Goal: Task Accomplishment & Management: Use online tool/utility

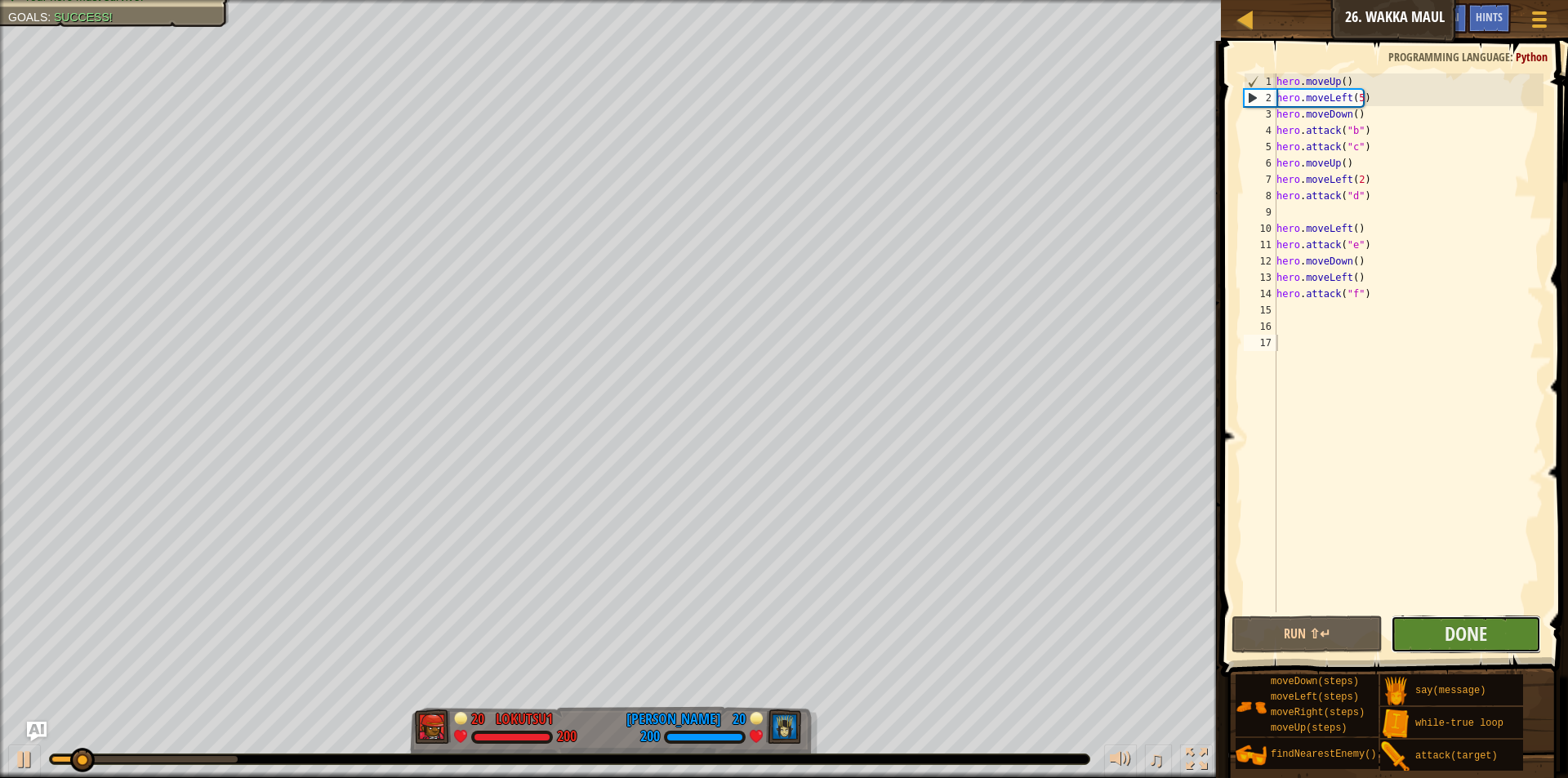
drag, startPoint x: 1468, startPoint y: 624, endPoint x: 1457, endPoint y: 620, distance: 11.7
click at [1457, 620] on button "Done" at bounding box center [1466, 634] width 150 height 37
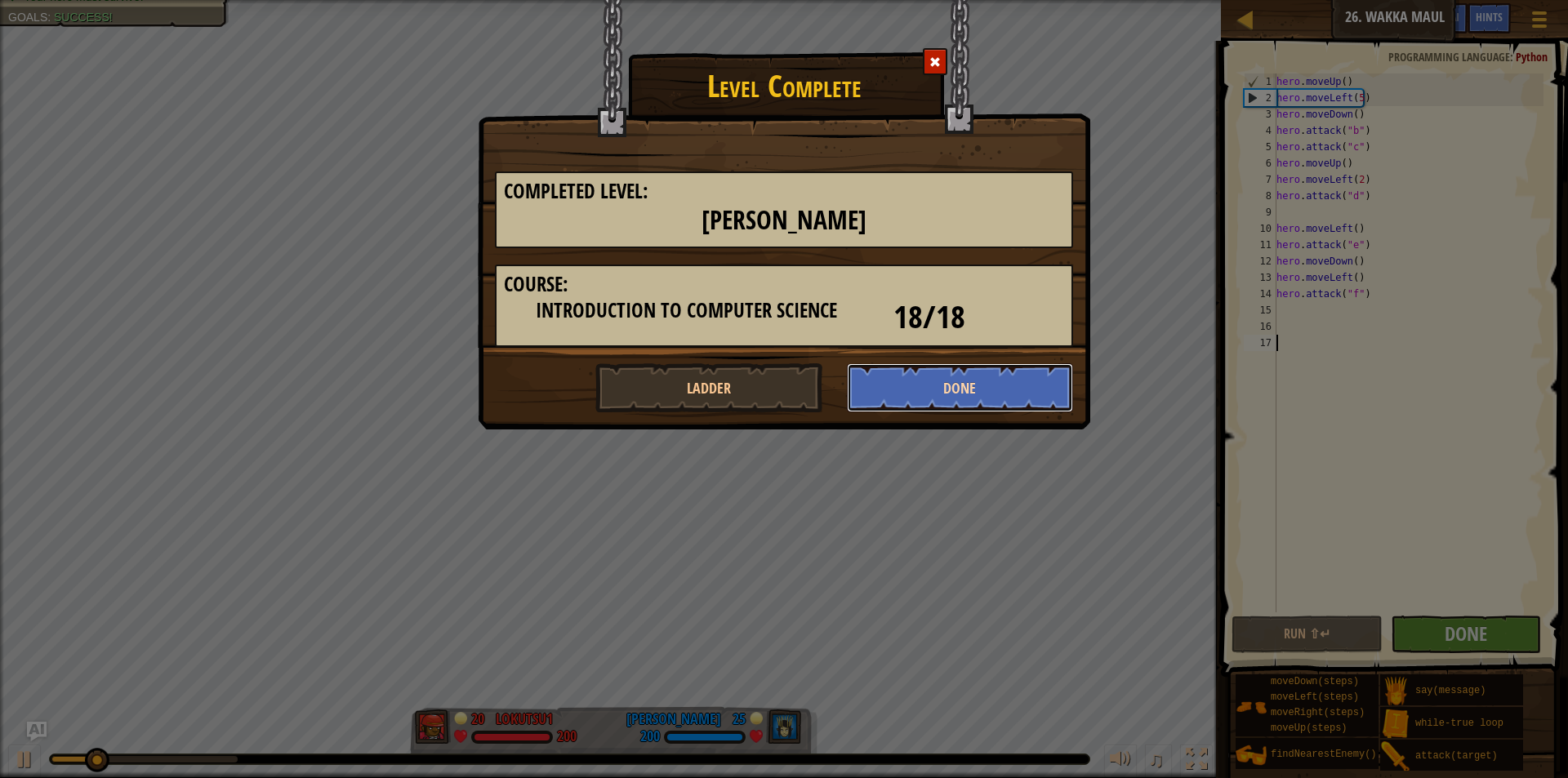
click at [1006, 374] on button "Done" at bounding box center [960, 388] width 227 height 49
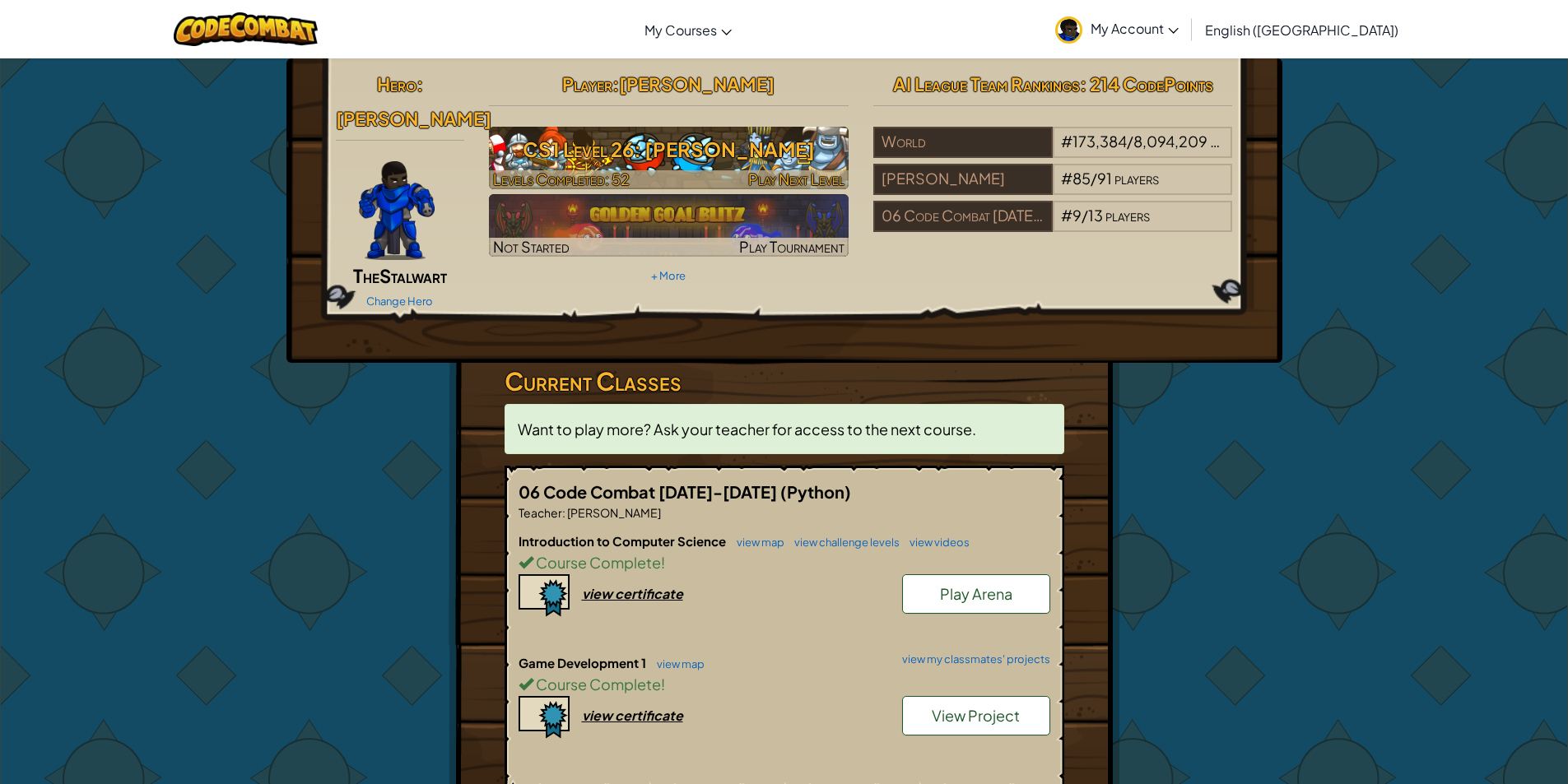
click at [767, 111] on hr at bounding box center [669, 114] width 360 height 17
click at [801, 166] on h3 "CS1 Level 26: [PERSON_NAME]" at bounding box center [669, 149] width 360 height 37
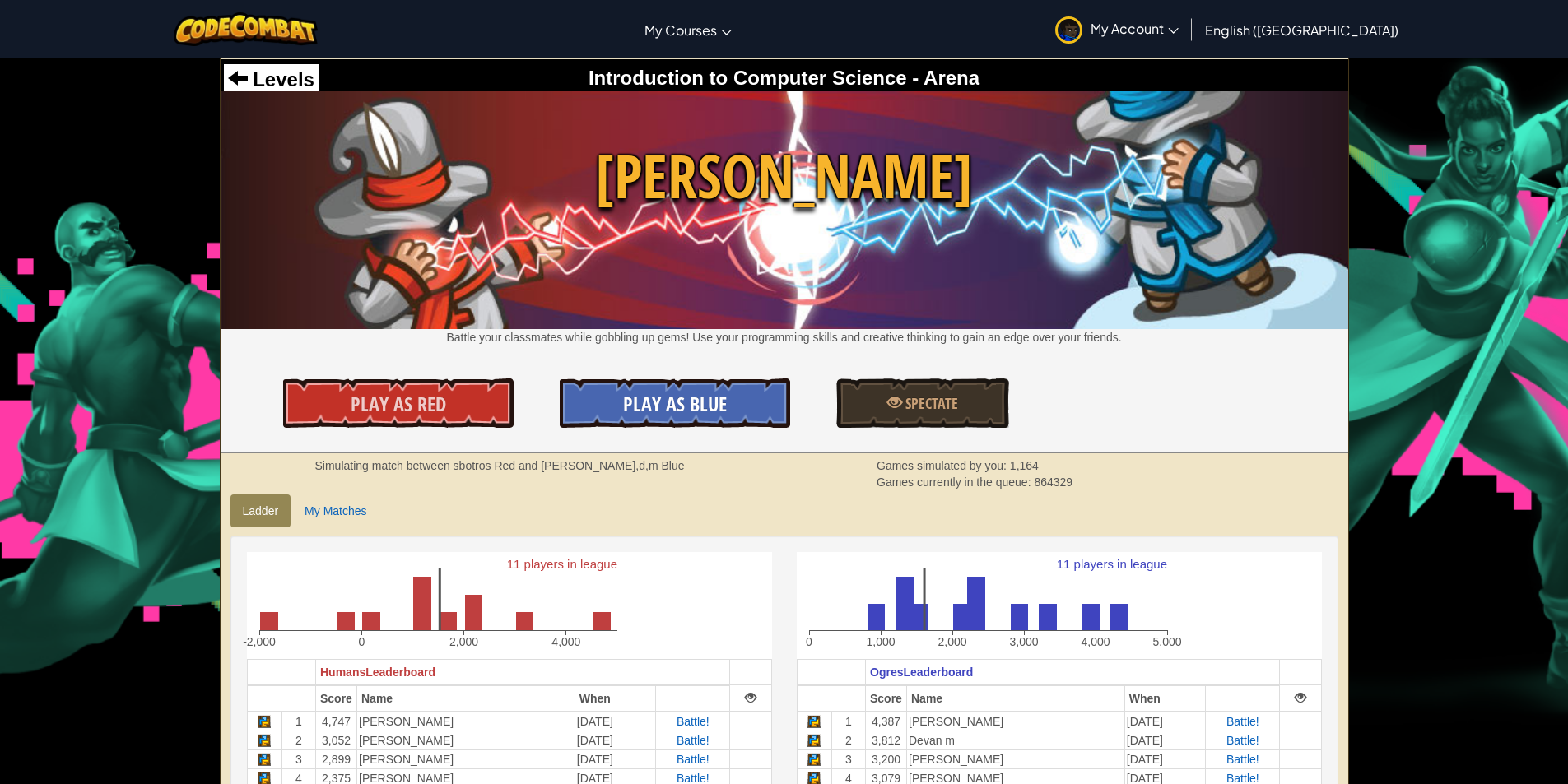
click at [640, 392] on span "Play As Blue" at bounding box center [675, 404] width 104 height 26
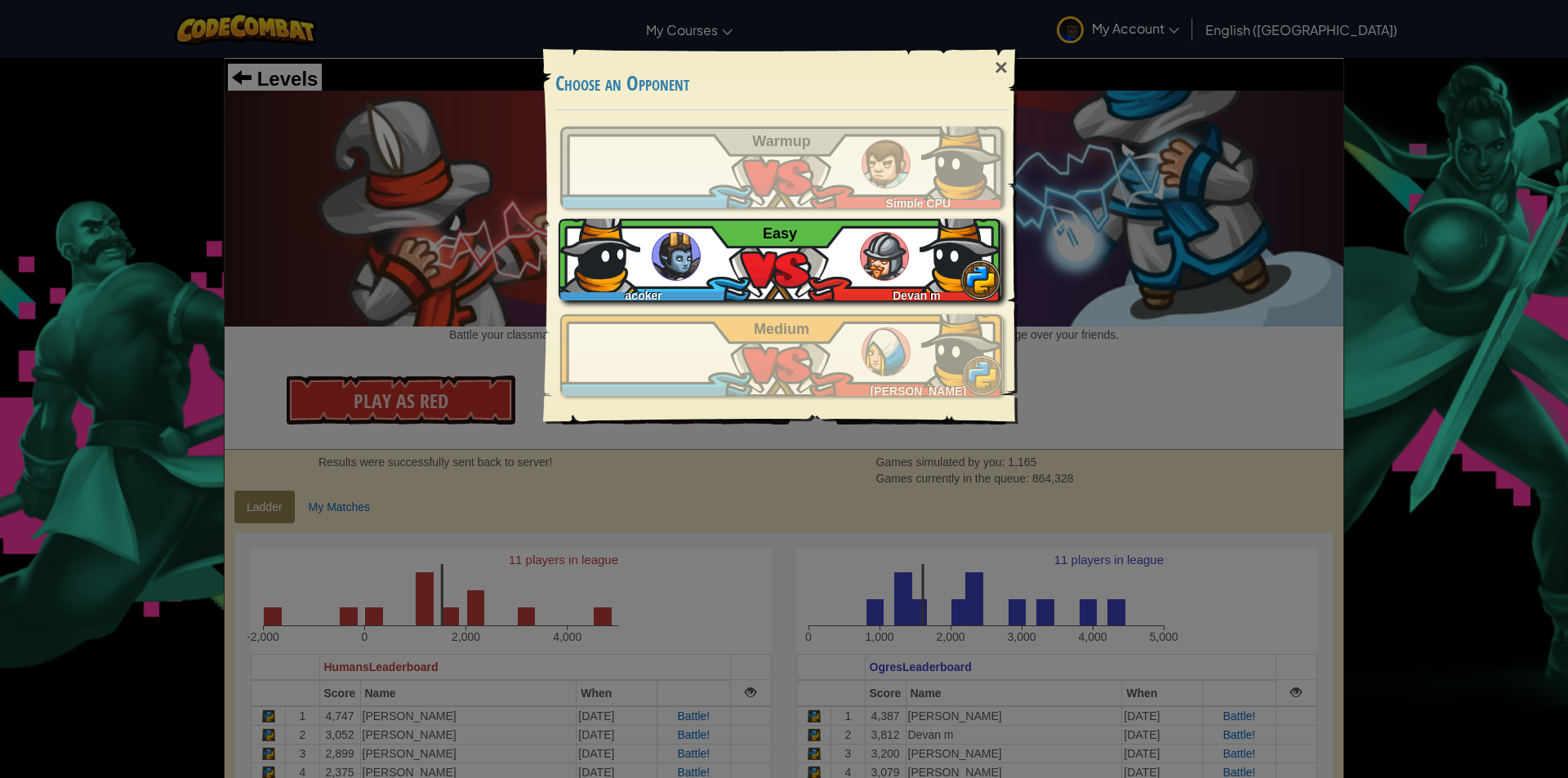
click at [875, 285] on div "Devan m" at bounding box center [912, 292] width 177 height 16
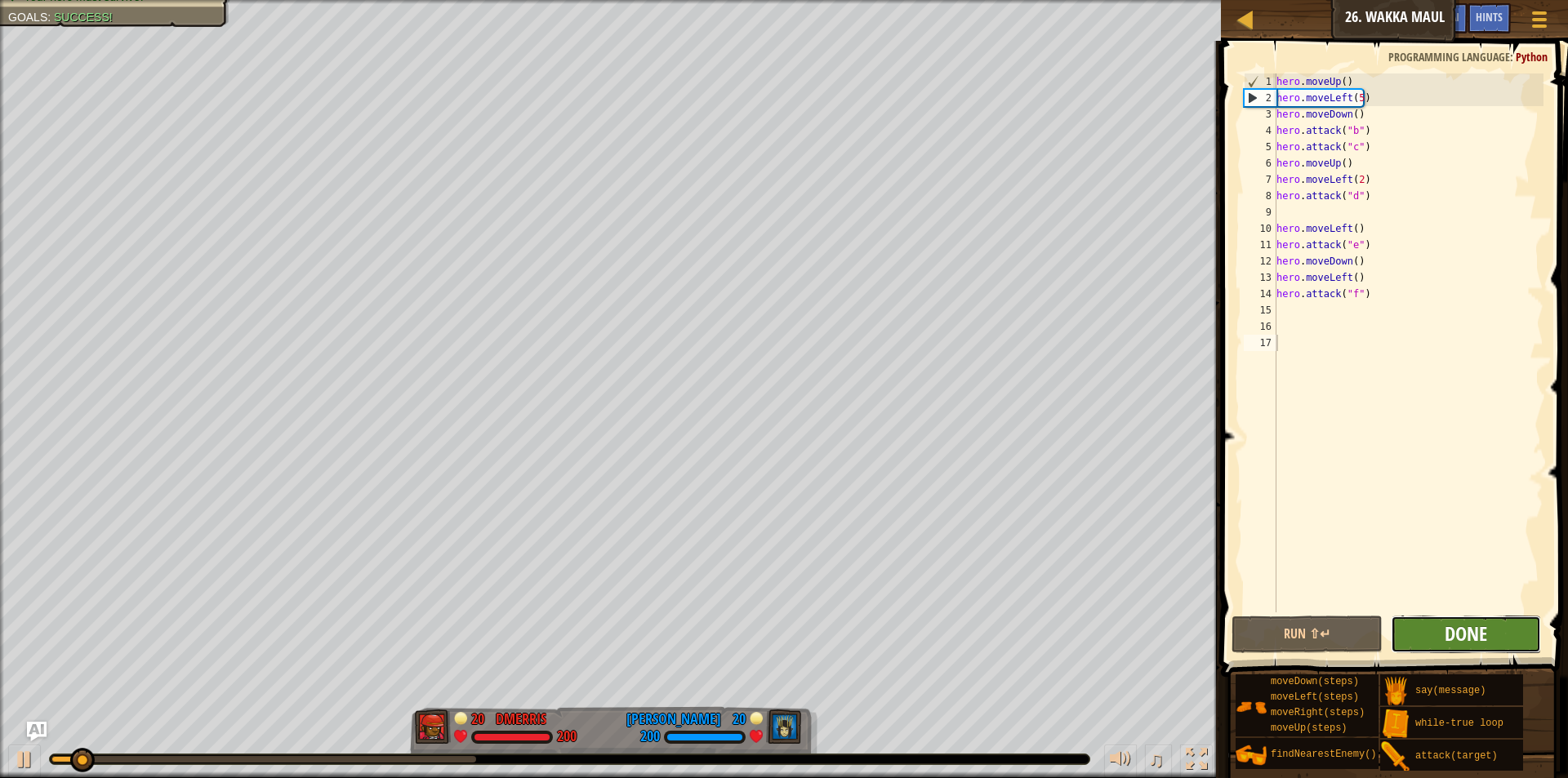
click at [1457, 630] on span "Done" at bounding box center [1465, 633] width 42 height 26
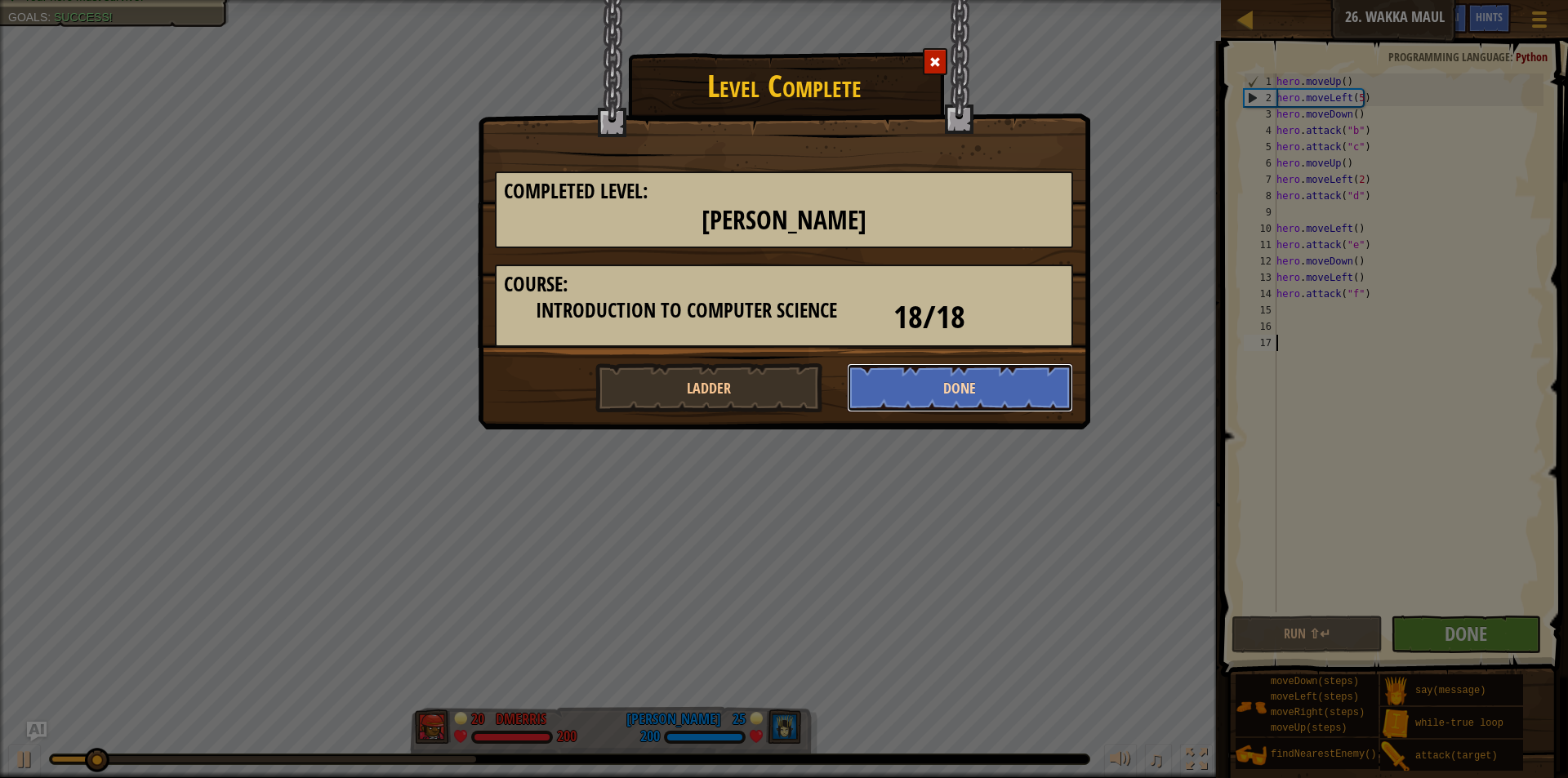
click at [1034, 370] on button "Done" at bounding box center [960, 388] width 227 height 49
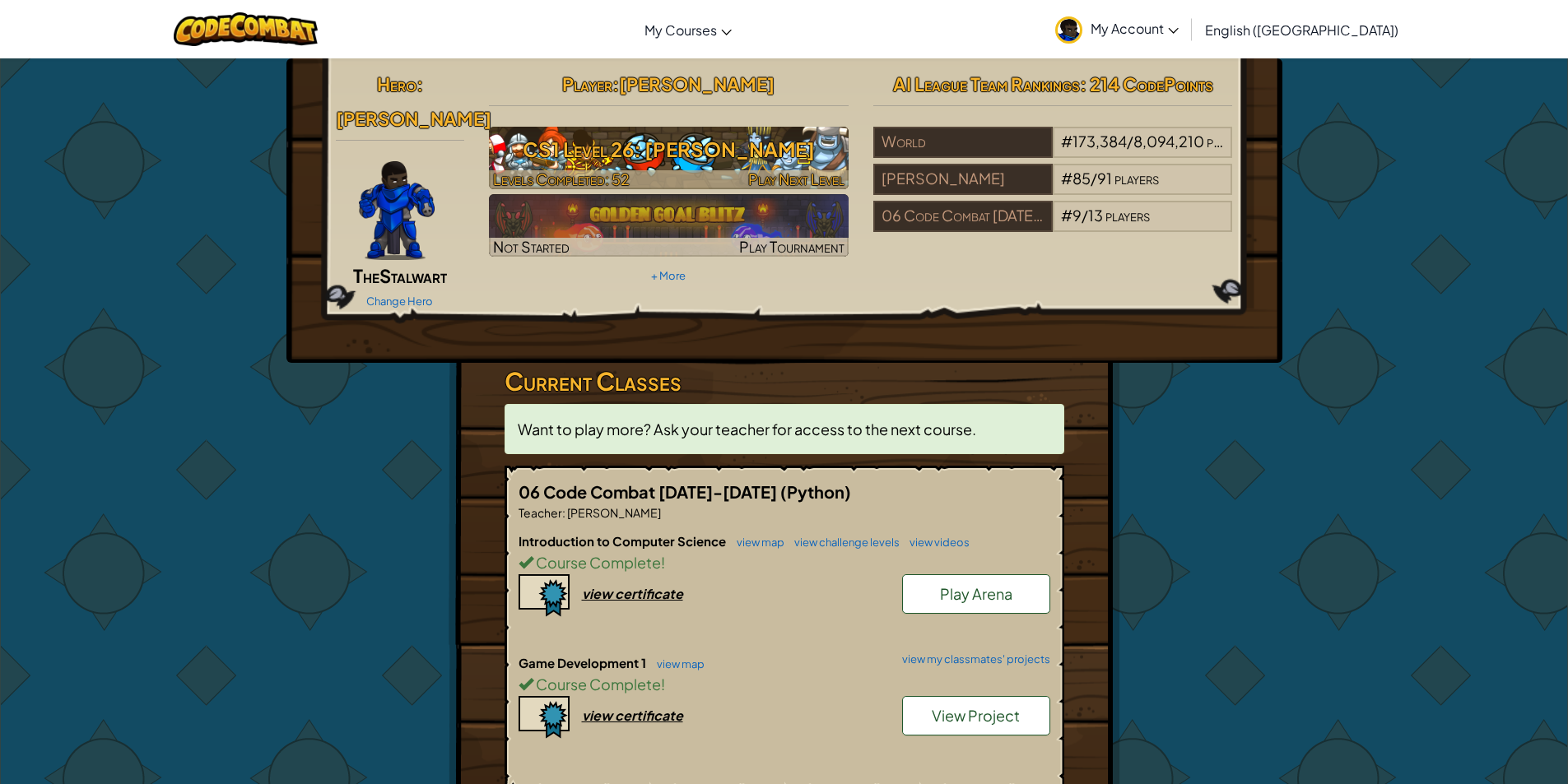
click at [730, 151] on h3 "CS1 Level 26: [PERSON_NAME]" at bounding box center [669, 149] width 360 height 37
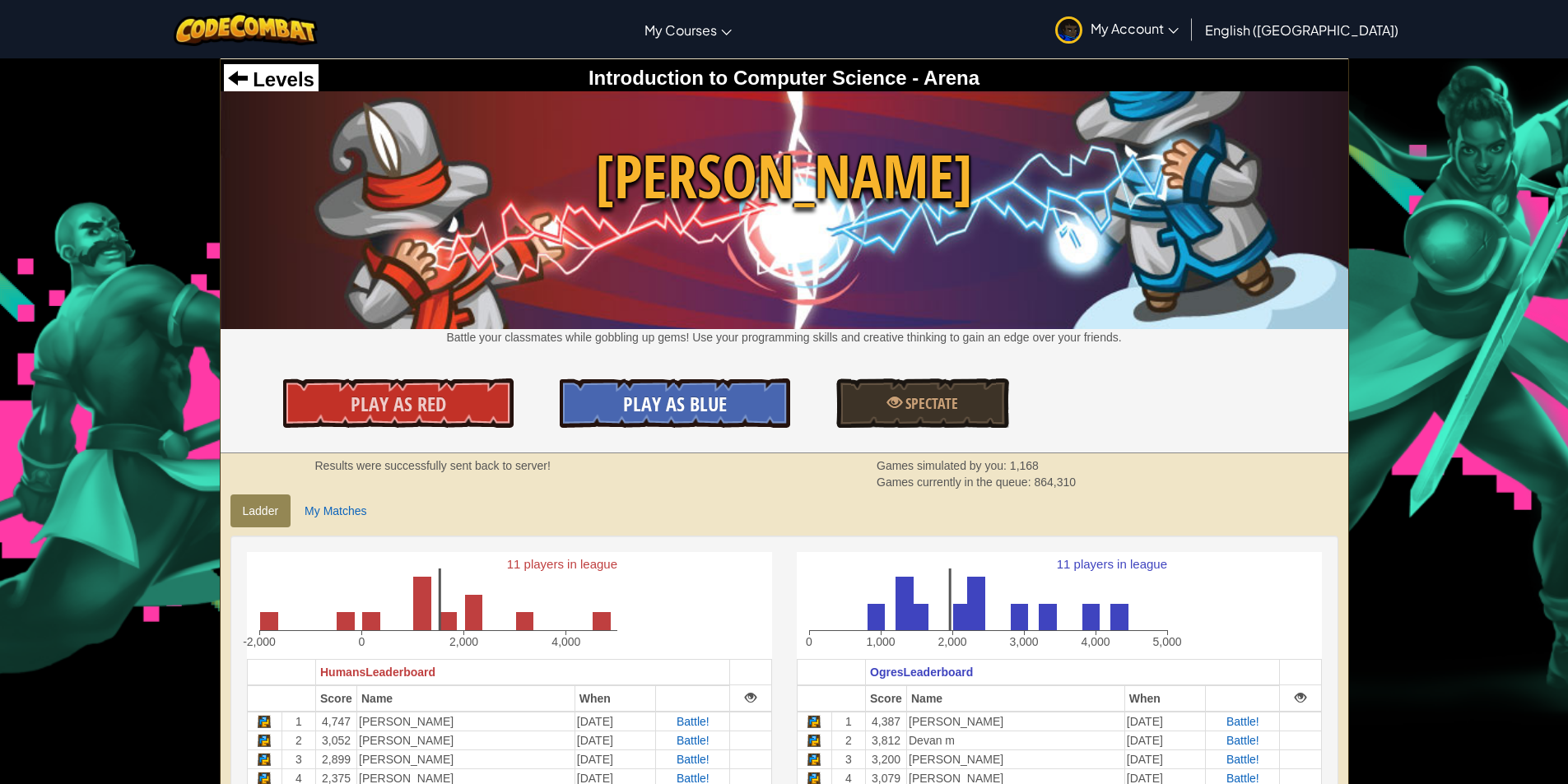
drag, startPoint x: 689, startPoint y: 3, endPoint x: 684, endPoint y: 421, distance: 418.0
click at [684, 421] on link "Play As Blue" at bounding box center [675, 403] width 231 height 50
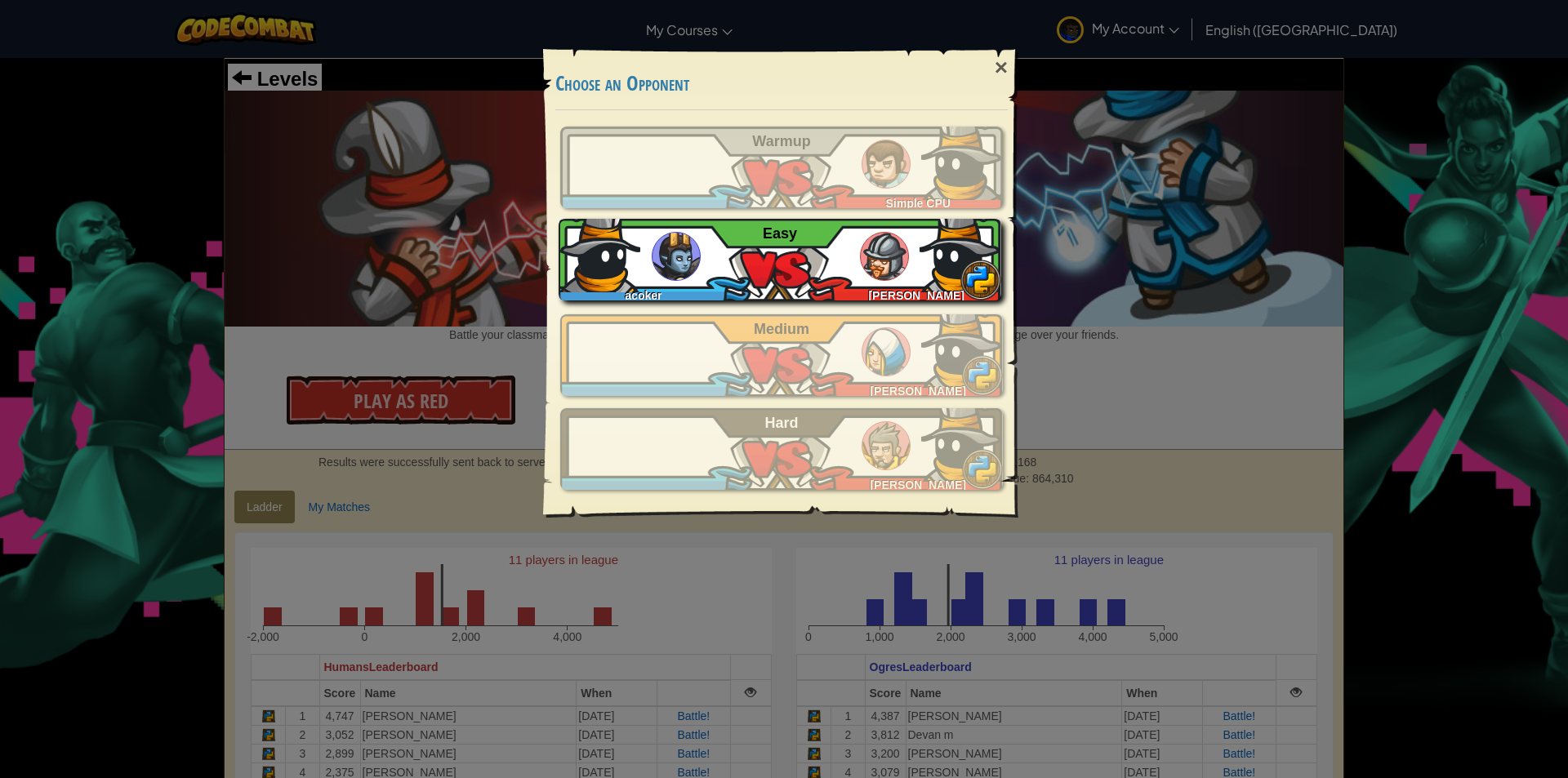
click at [881, 223] on div "acoker Nolan G Easy" at bounding box center [780, 259] width 442 height 82
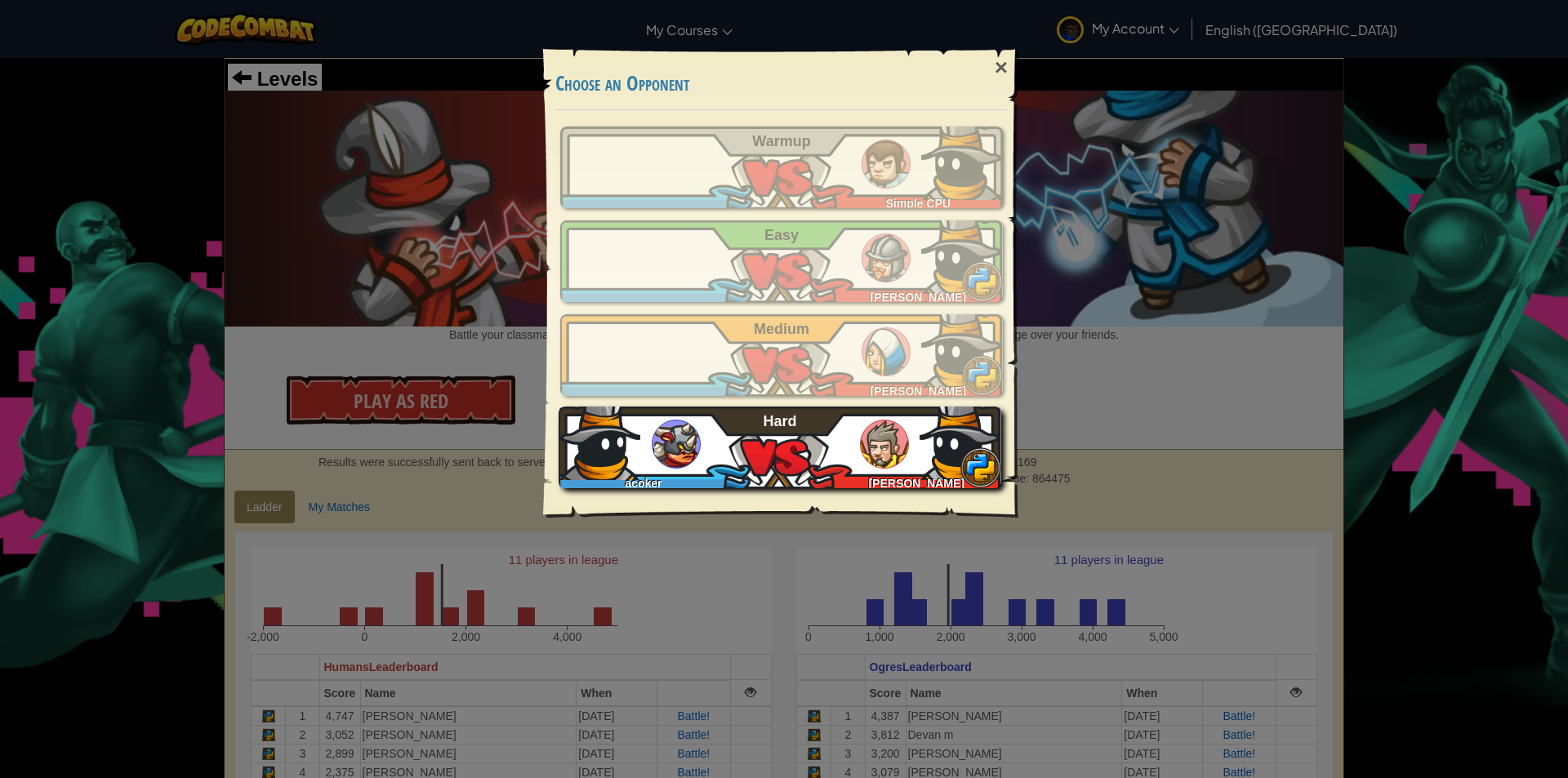
click at [665, 452] on img at bounding box center [676, 444] width 49 height 49
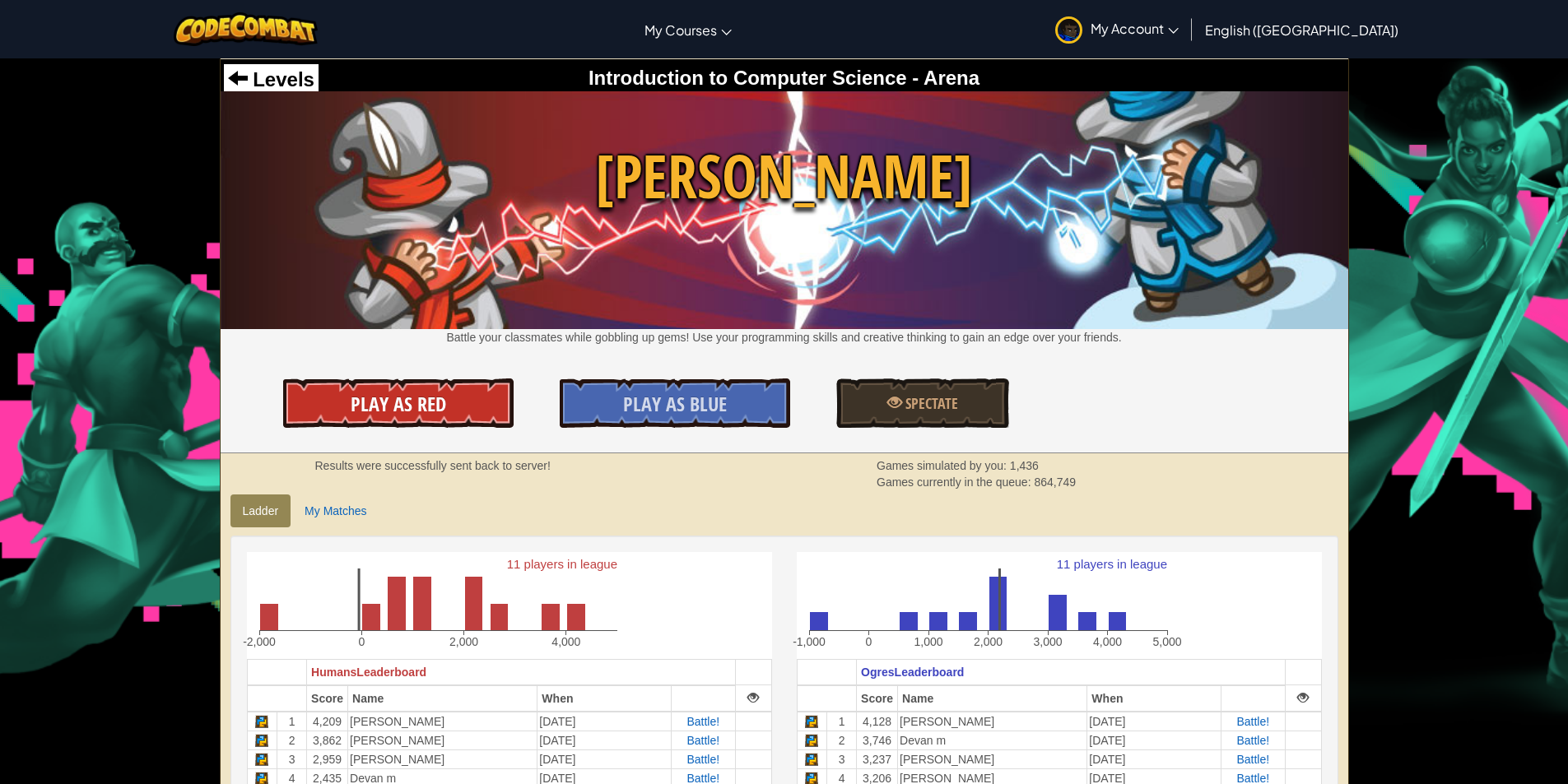
click at [414, 384] on link "Play As Red" at bounding box center [398, 403] width 231 height 50
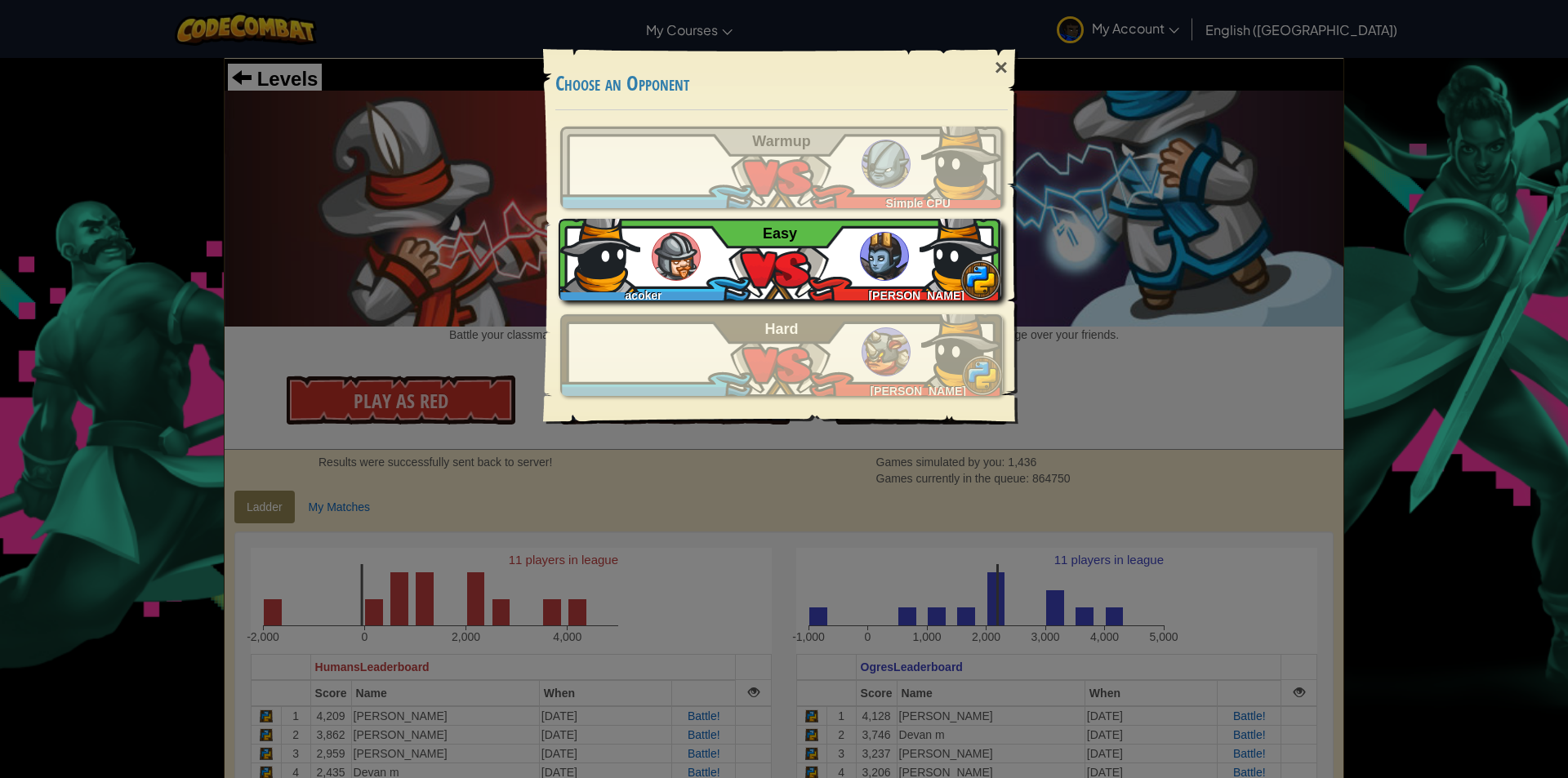
click at [745, 269] on div "acoker Steven B Easy" at bounding box center [780, 259] width 442 height 82
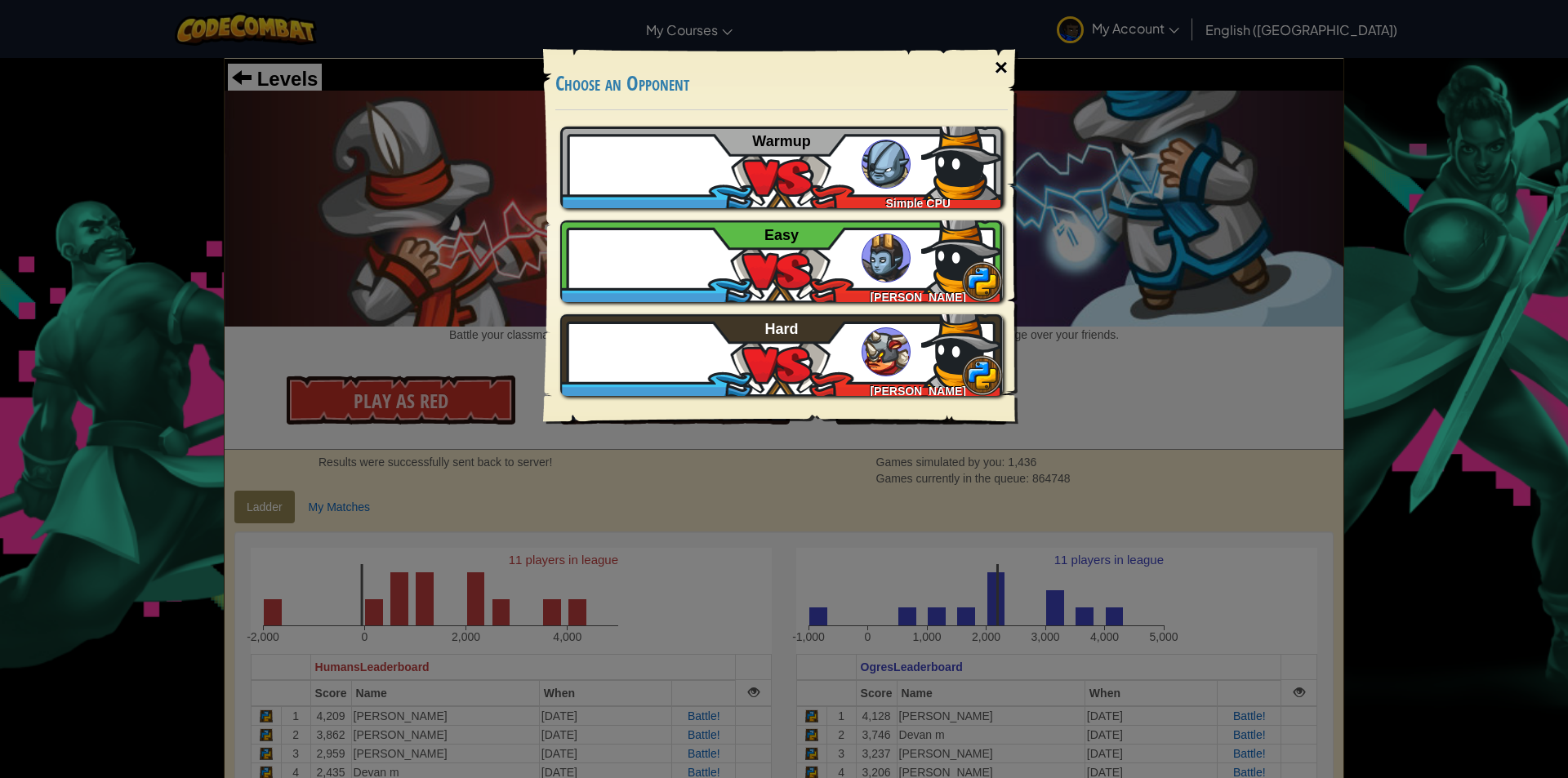
click at [995, 66] on div "×" at bounding box center [1000, 67] width 37 height 47
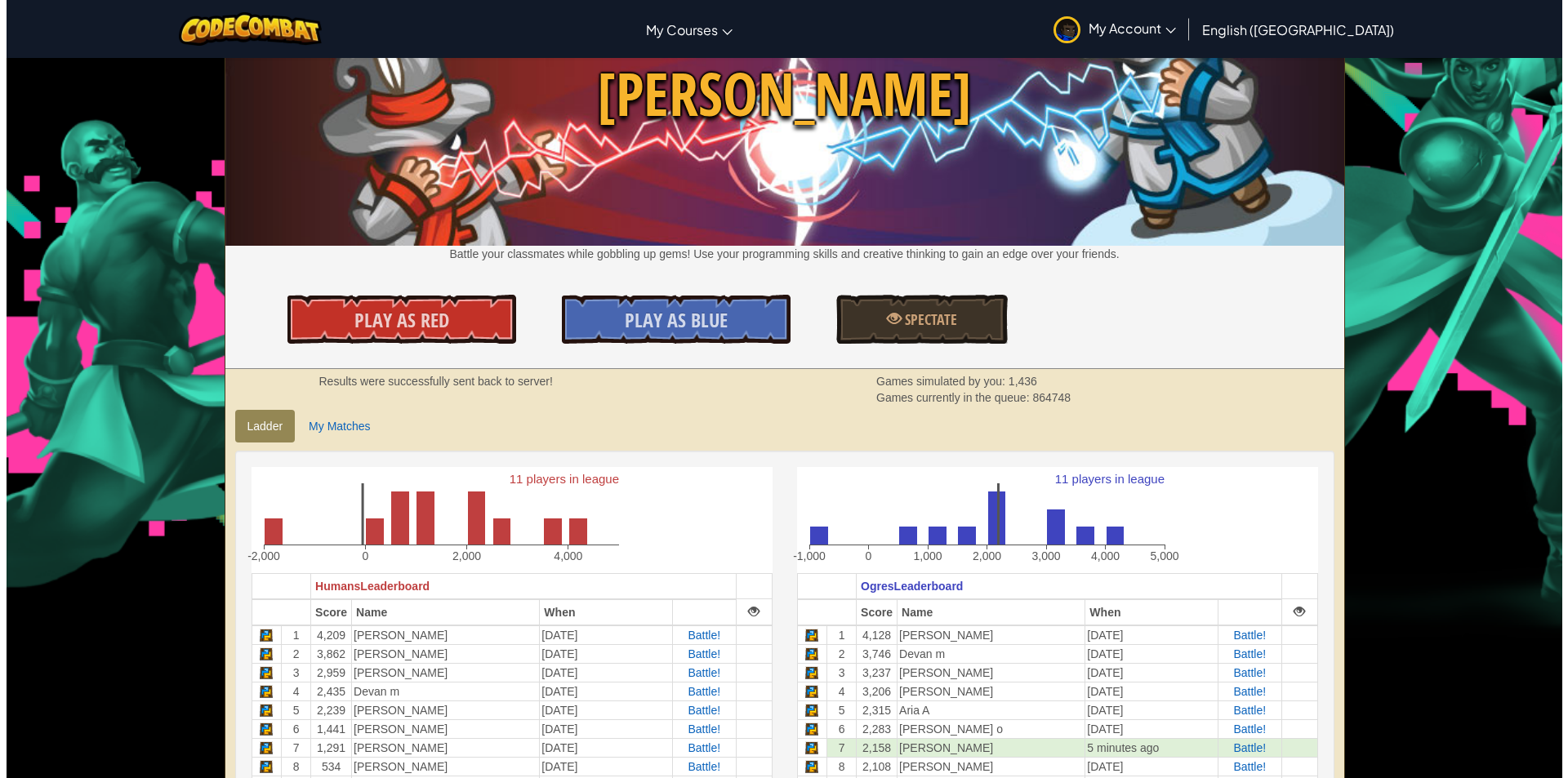
scroll to position [82, 0]
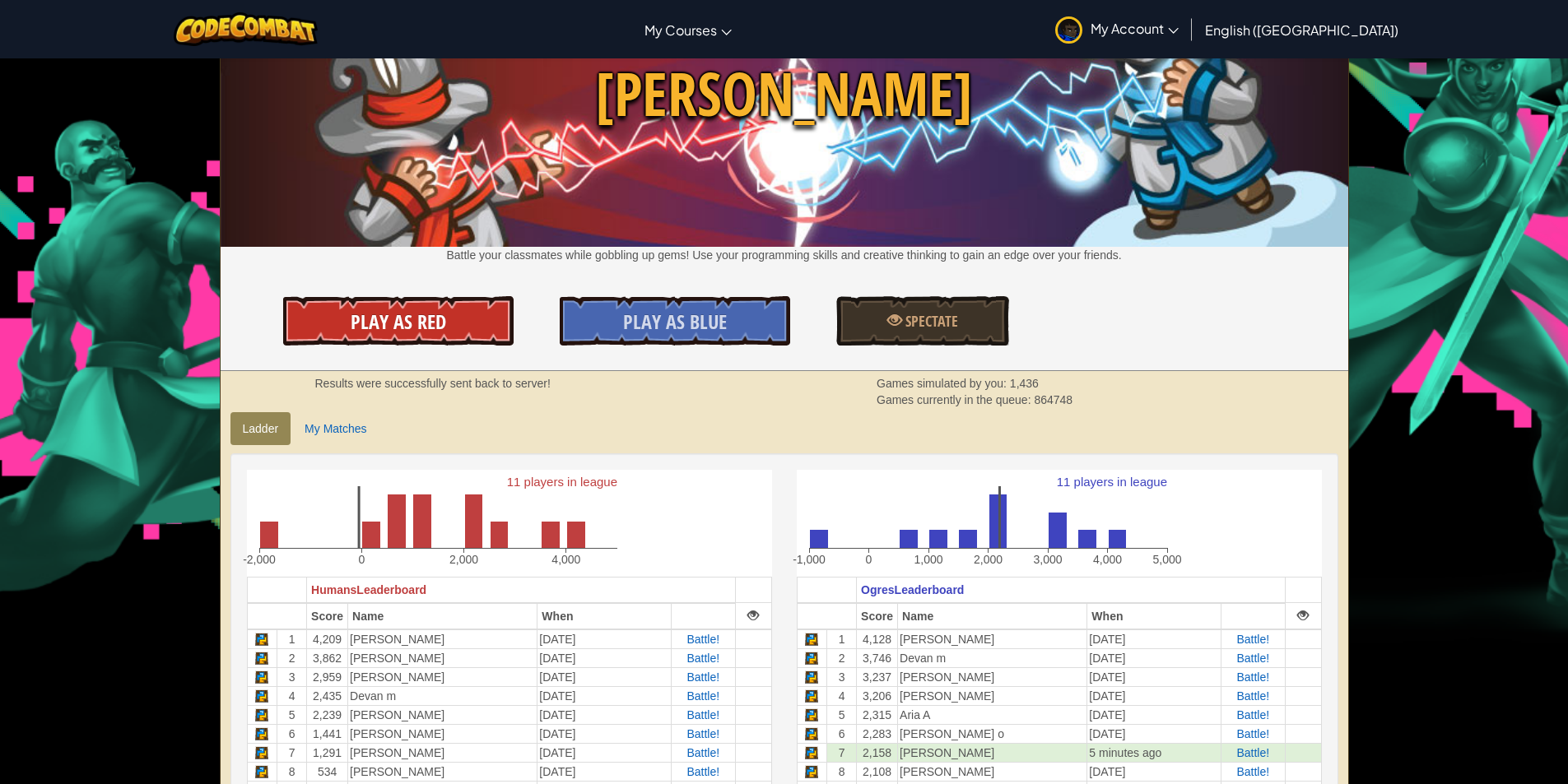
click at [452, 299] on link "Play As Red" at bounding box center [398, 320] width 231 height 50
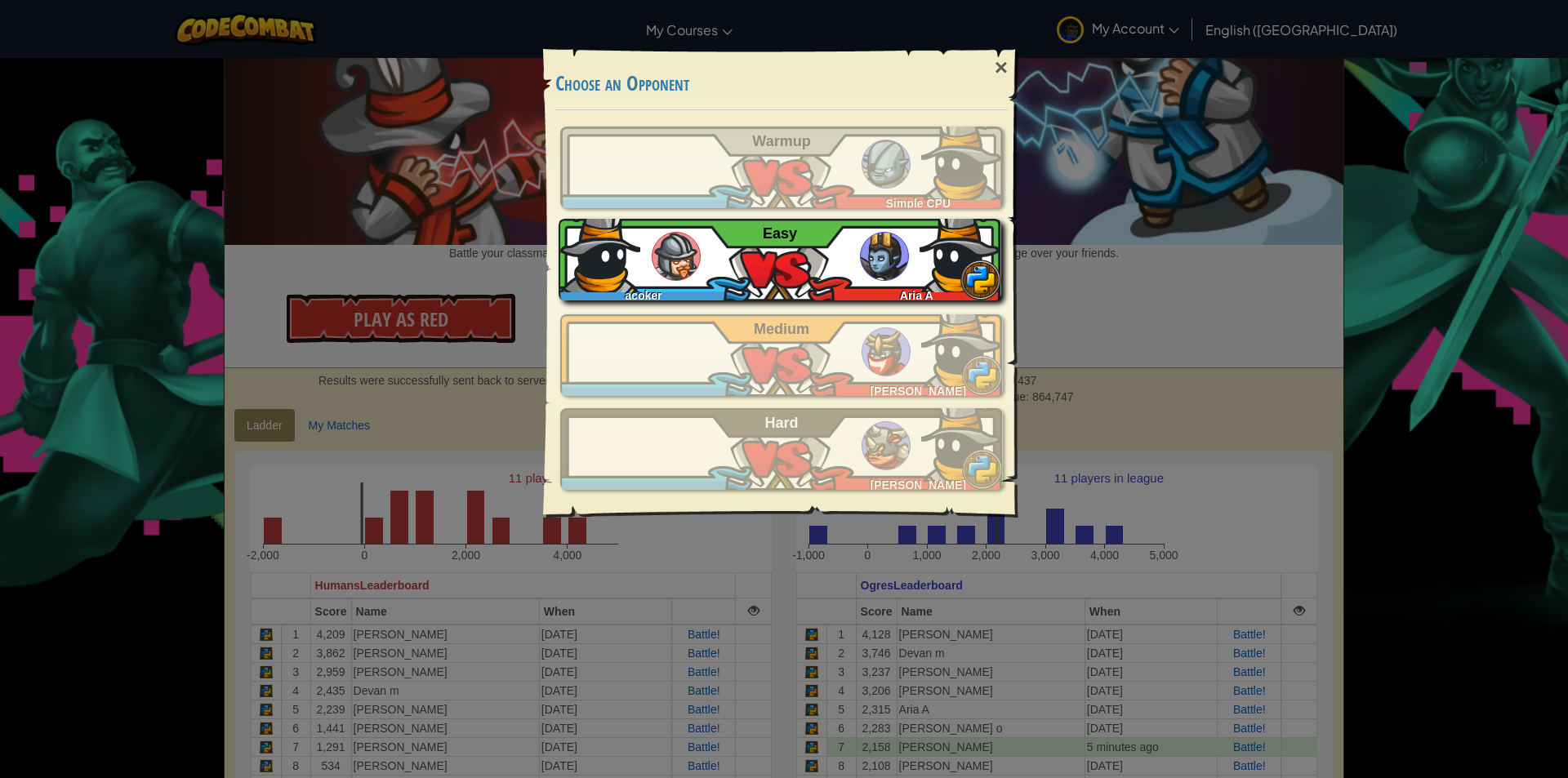
click at [901, 288] on div "Aria A" at bounding box center [912, 292] width 177 height 16
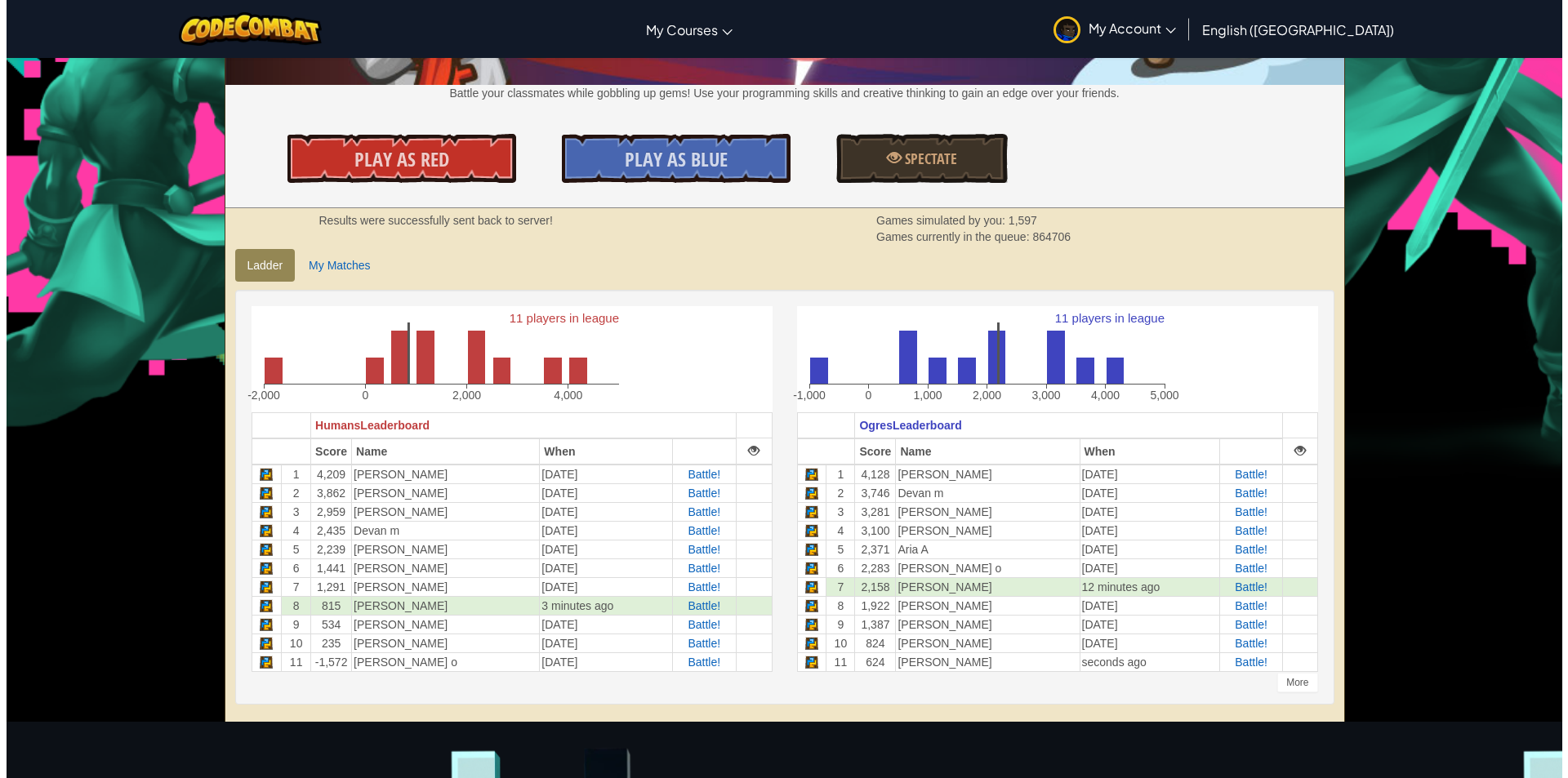
scroll to position [245, 0]
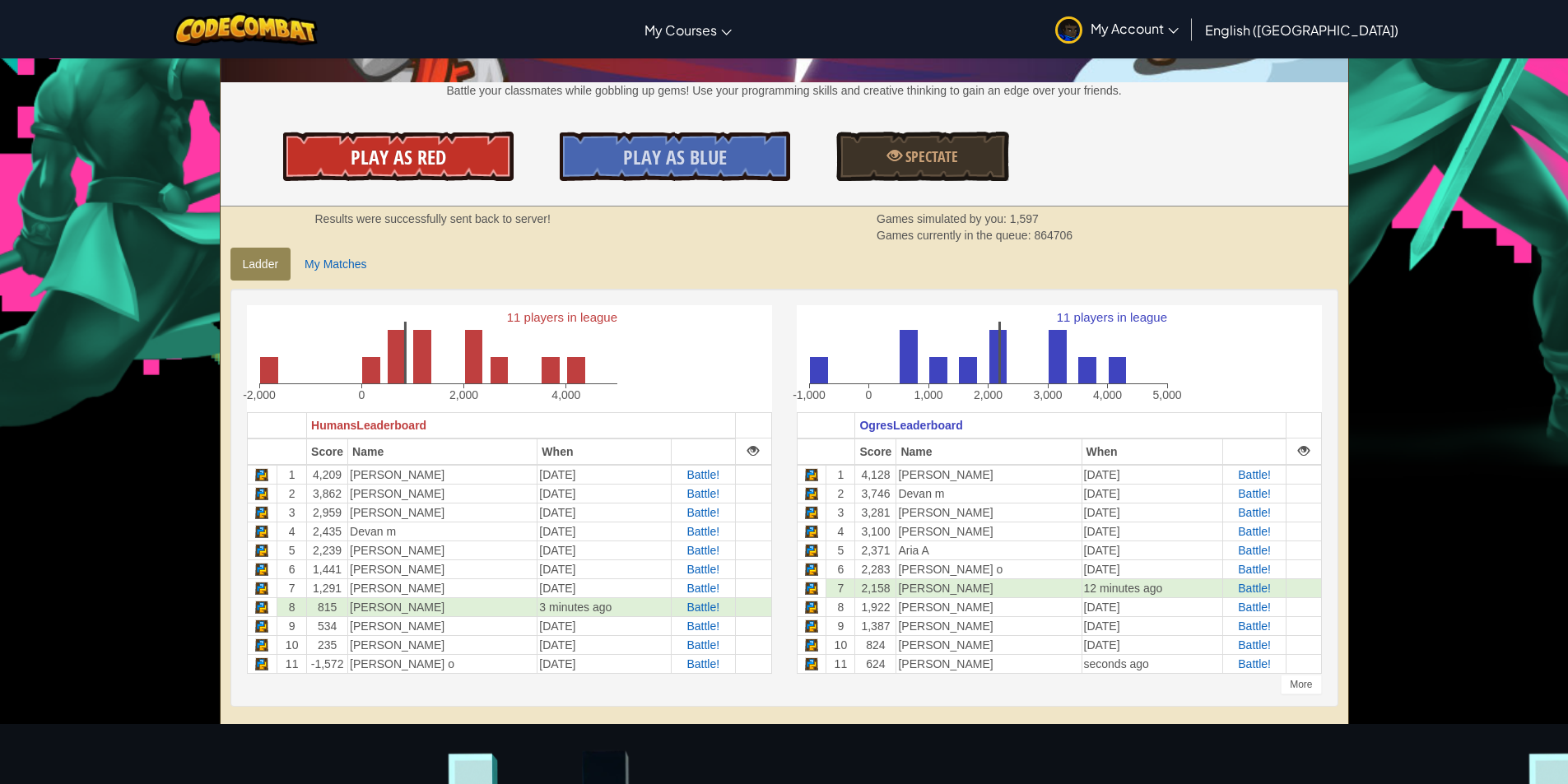
click at [364, 140] on link "Play As Red" at bounding box center [398, 156] width 231 height 50
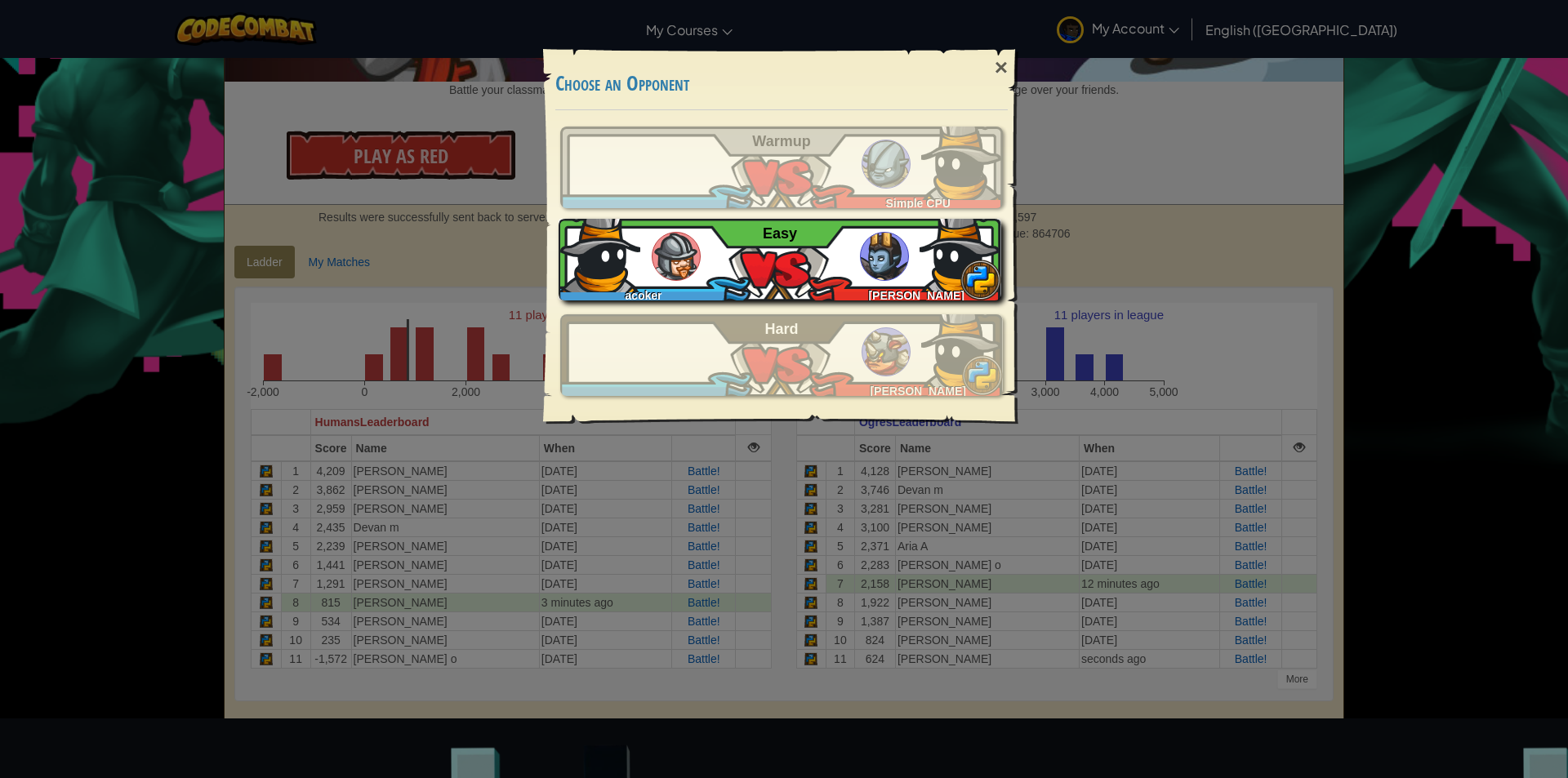
click at [900, 292] on span "[PERSON_NAME]" at bounding box center [916, 295] width 96 height 13
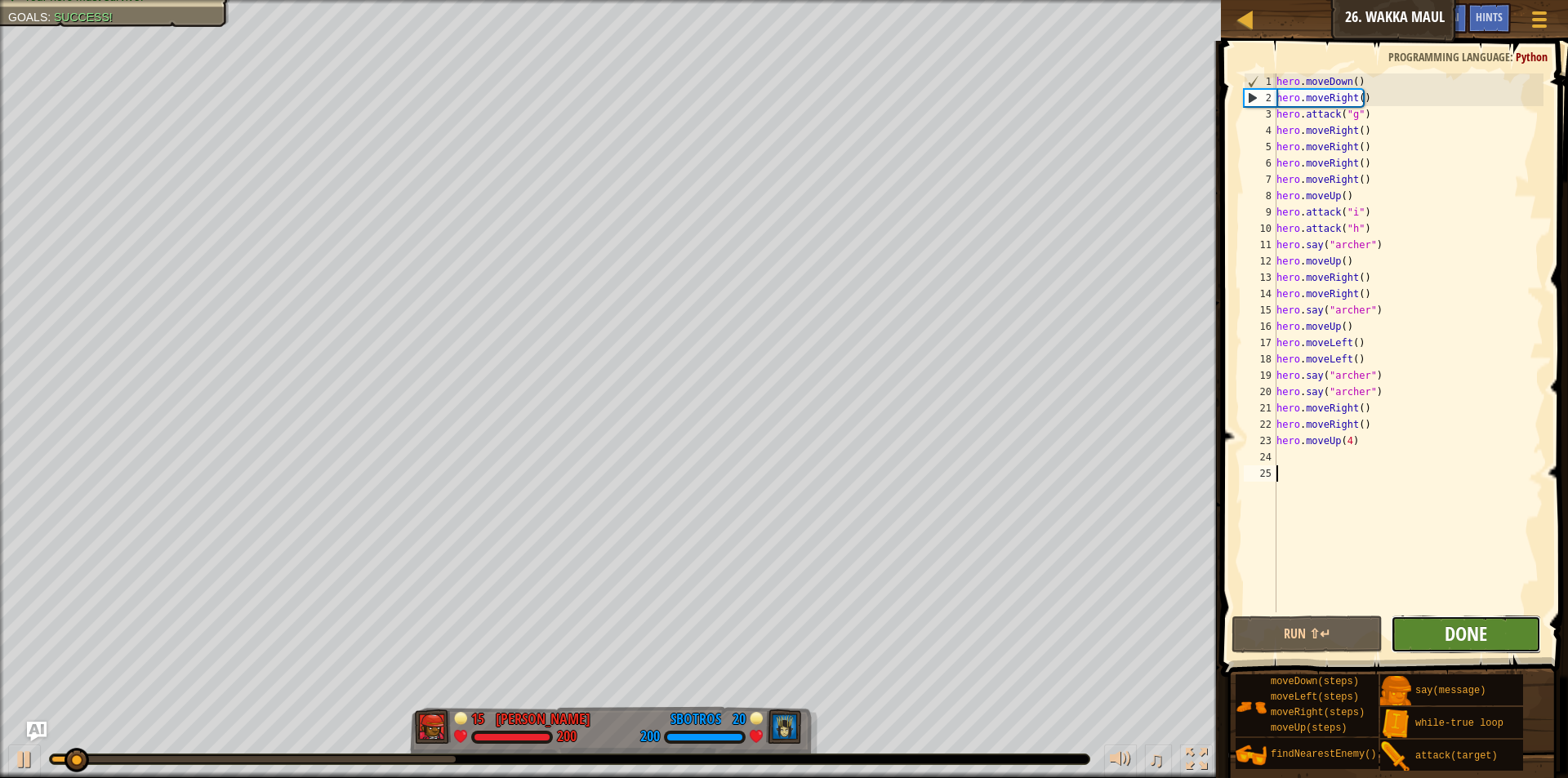
drag, startPoint x: 1481, startPoint y: 644, endPoint x: 1466, endPoint y: 623, distance: 25.8
click at [1466, 623] on span "Done" at bounding box center [1465, 633] width 42 height 26
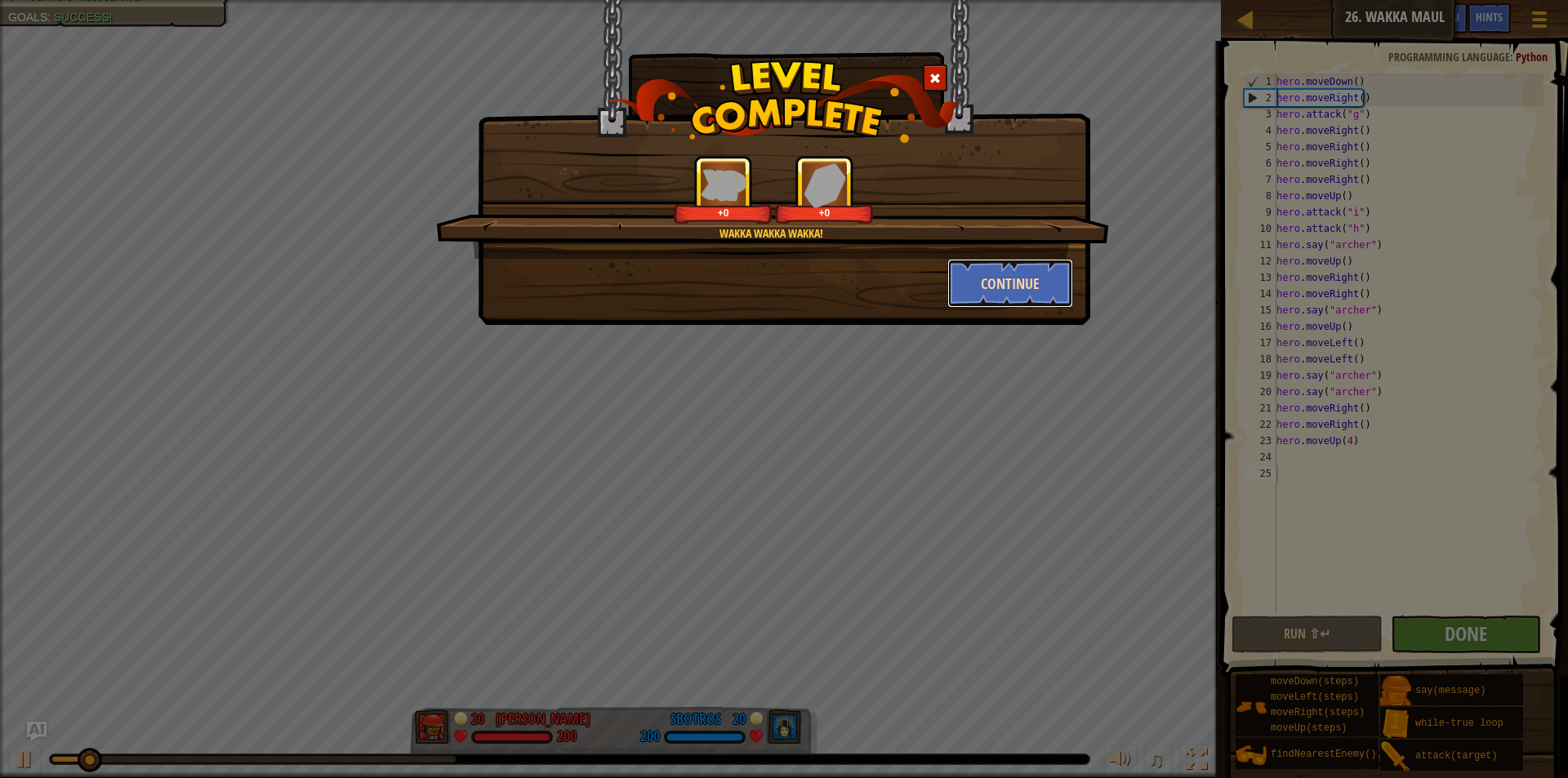
click at [977, 291] on button "Continue" at bounding box center [1011, 283] width 127 height 49
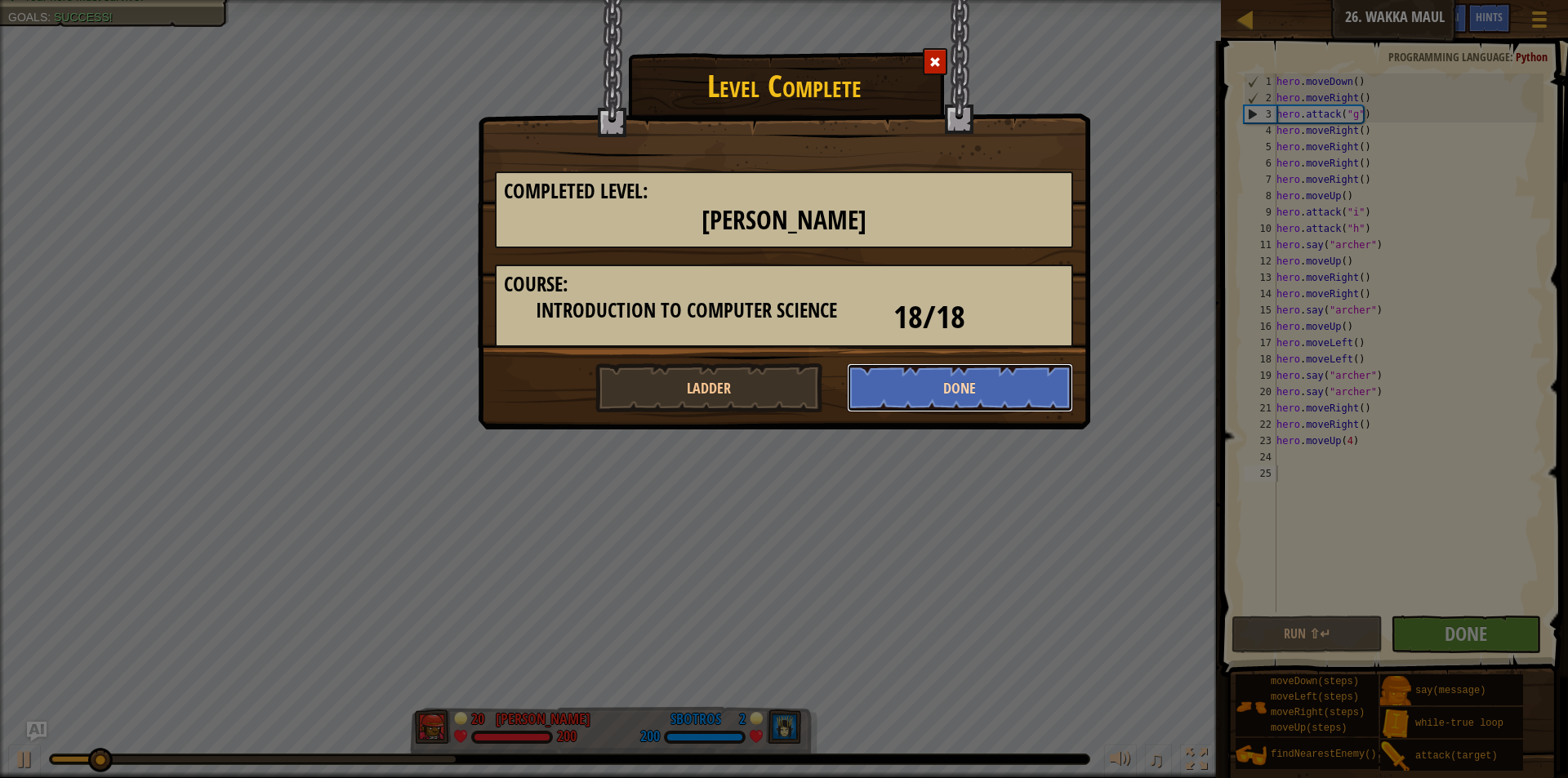
click at [976, 384] on button "Done" at bounding box center [960, 388] width 227 height 49
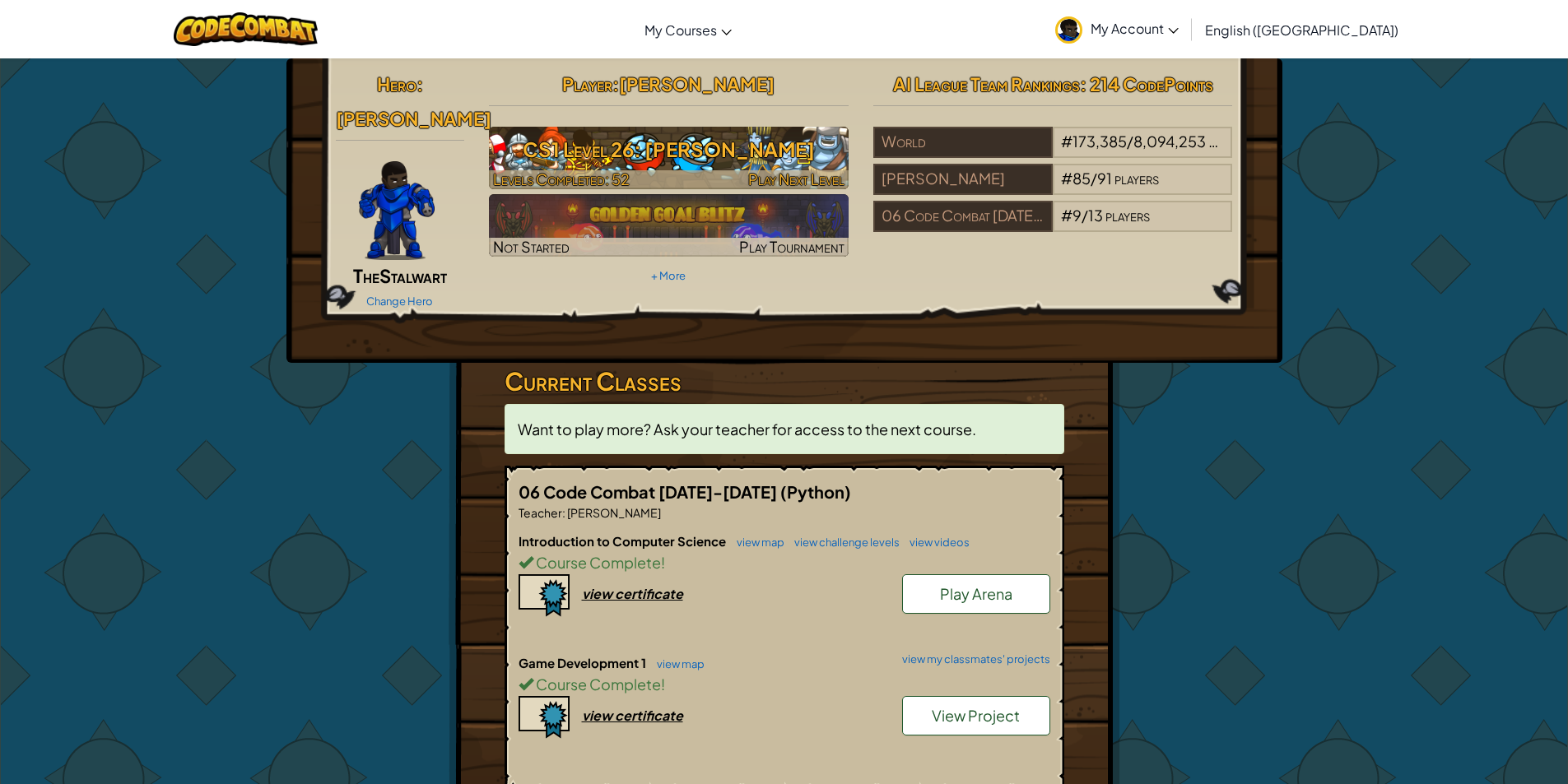
click at [542, 171] on span "Levels Completed: 52" at bounding box center [561, 179] width 137 height 19
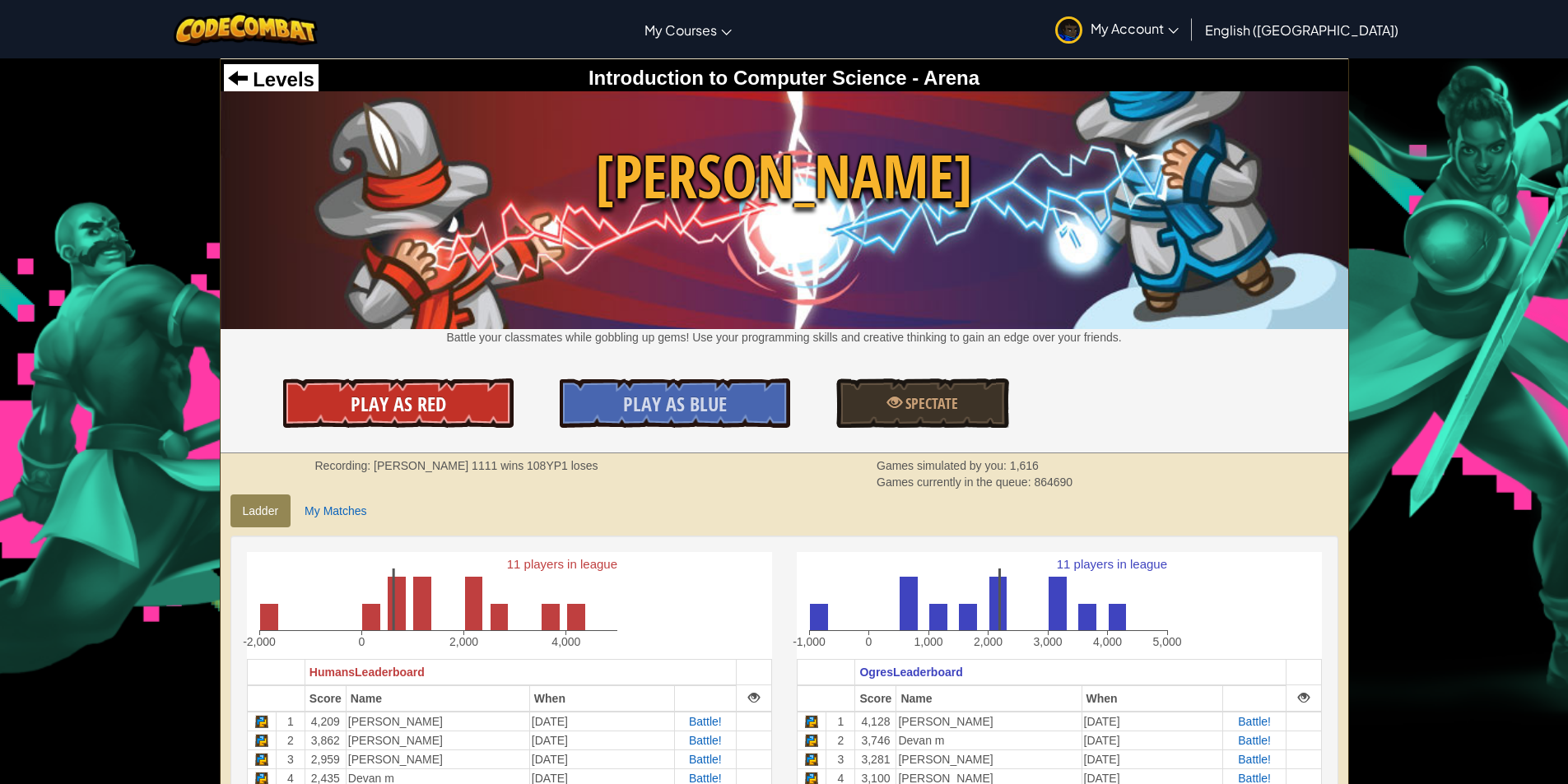
click at [477, 387] on link "Play As Red" at bounding box center [398, 403] width 231 height 50
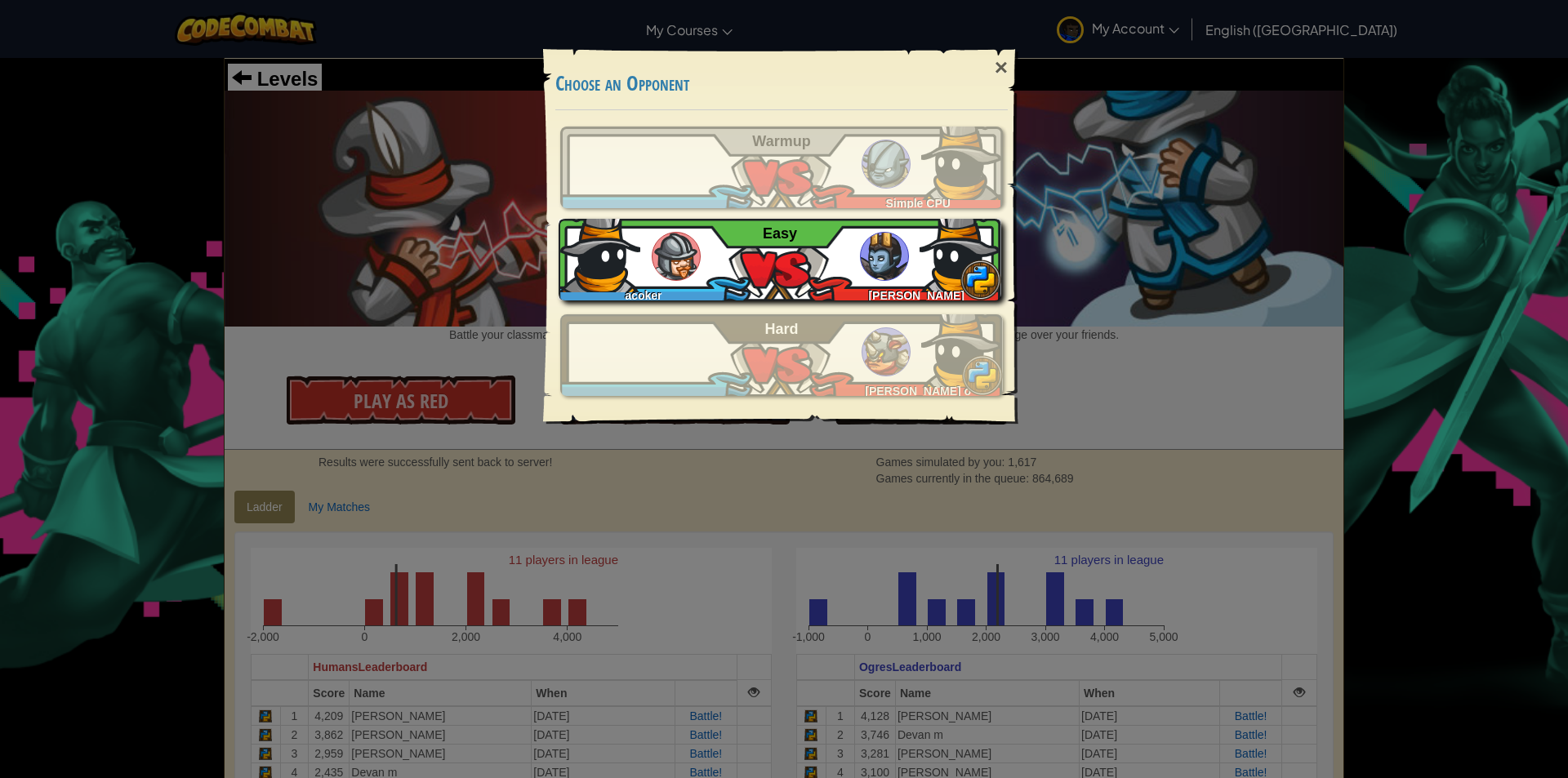
click at [905, 235] on div "acoker Steven B Easy" at bounding box center [780, 259] width 442 height 82
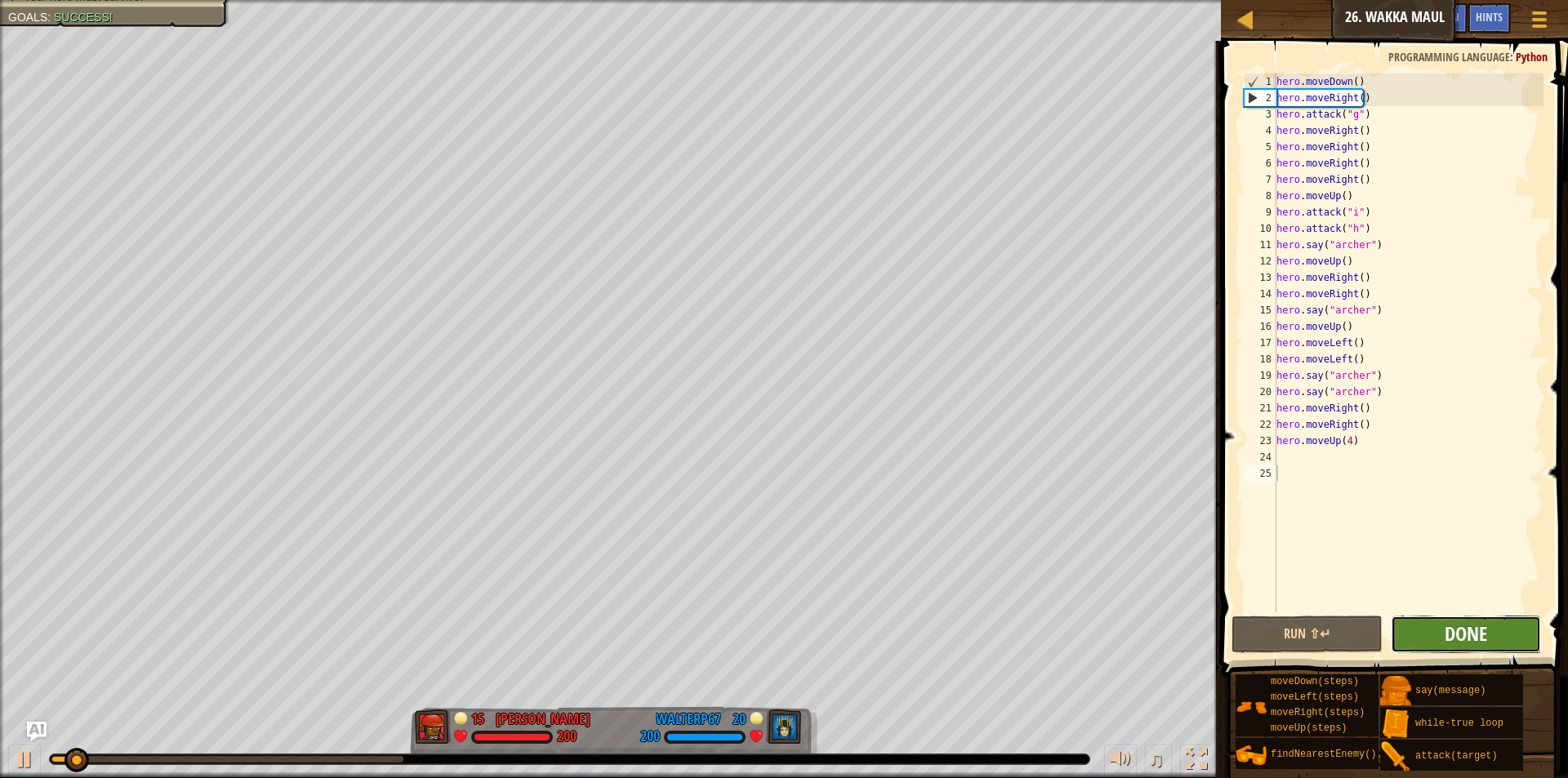
click at [1448, 642] on span "Done" at bounding box center [1465, 633] width 42 height 26
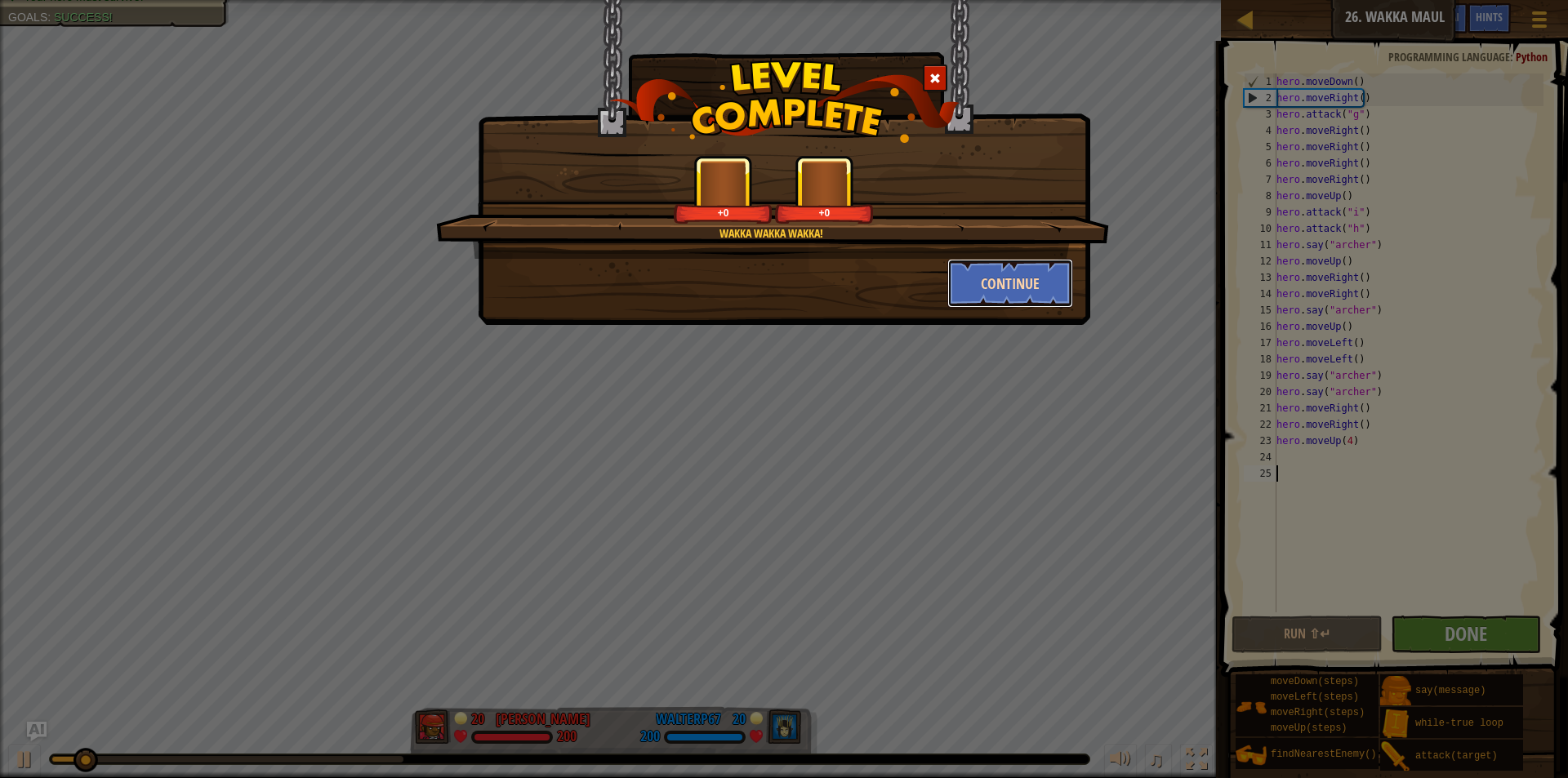
click at [985, 297] on button "Continue" at bounding box center [1011, 283] width 127 height 49
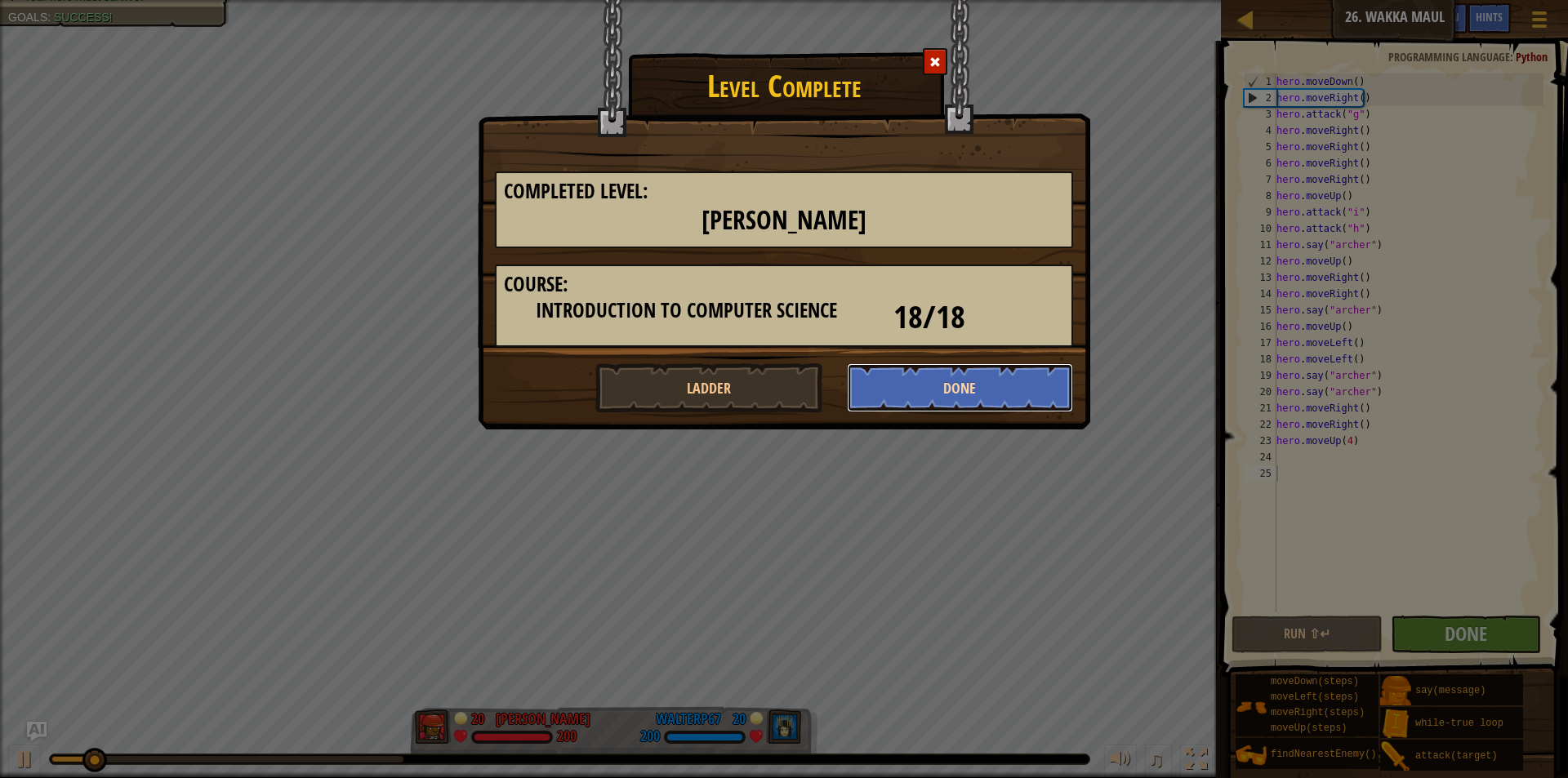
click at [1013, 403] on button "Done" at bounding box center [960, 388] width 227 height 49
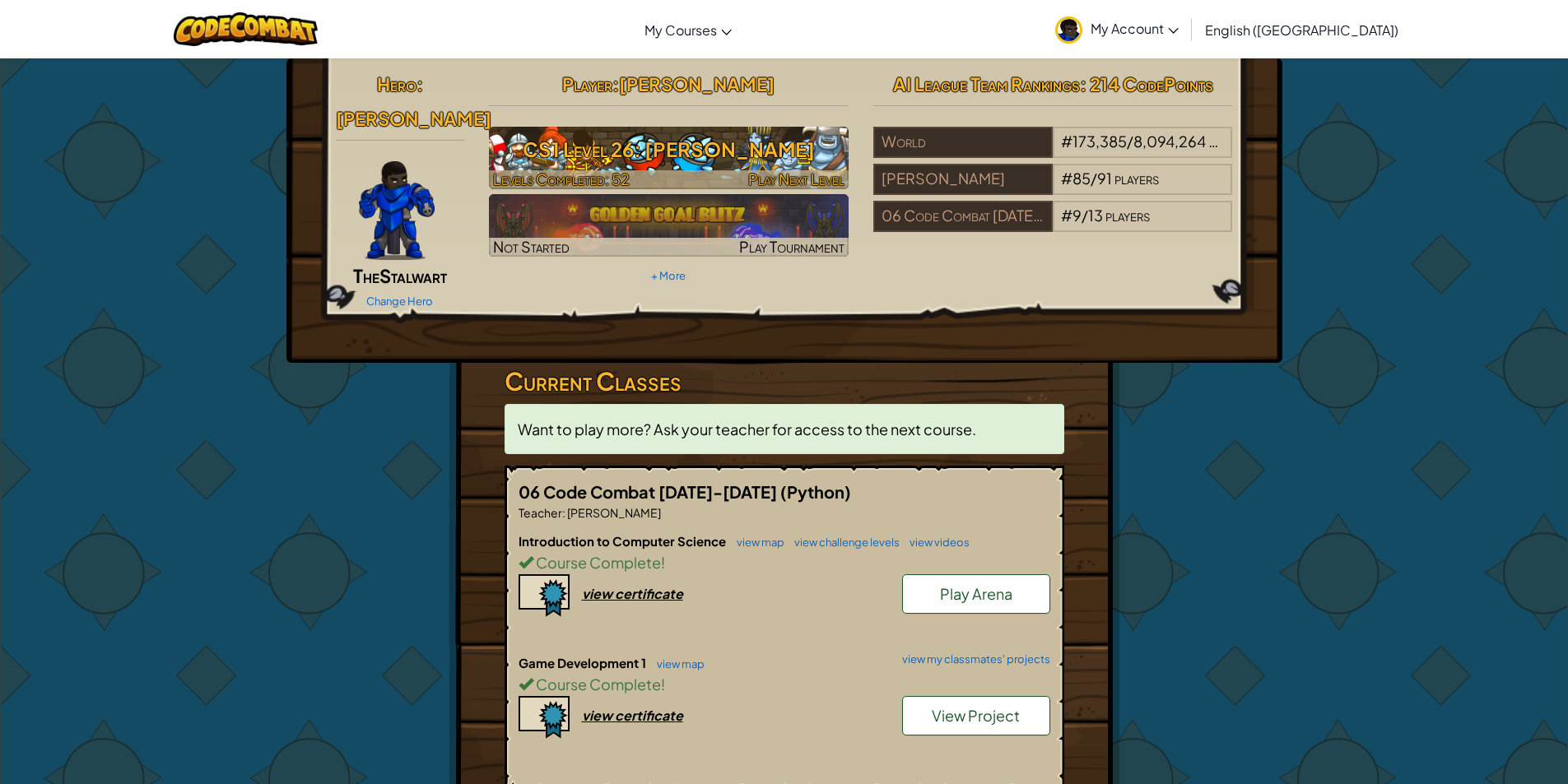
click at [656, 144] on h3 "CS1 Level 26: Wakka Maul" at bounding box center [669, 149] width 360 height 37
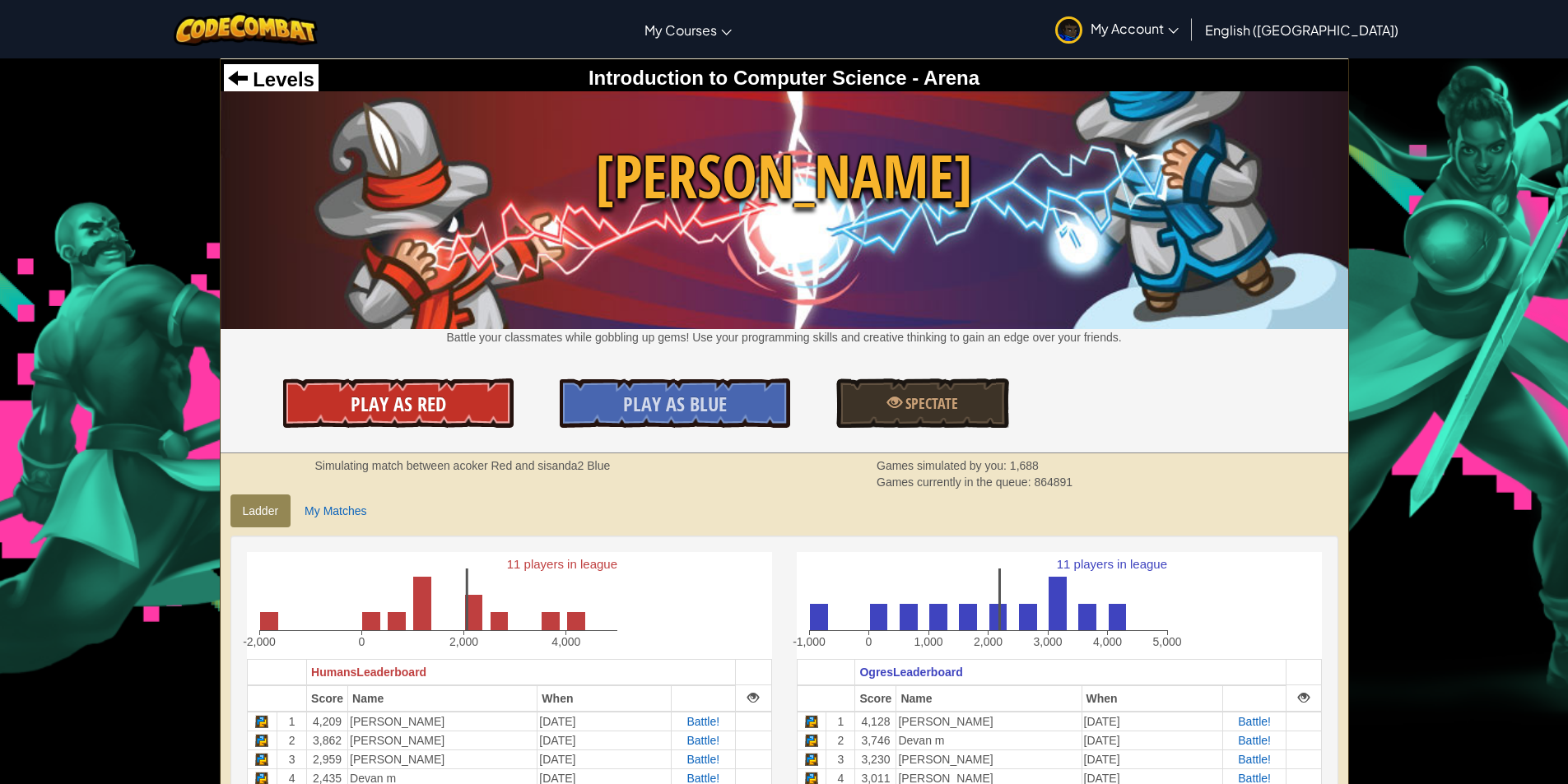
drag, startPoint x: 414, startPoint y: 407, endPoint x: 427, endPoint y: 413, distance: 14.3
click at [427, 413] on div "Levels Introduction to Computer Science - Arena Wakka Maul Battle your classmat…" at bounding box center [784, 256] width 1127 height 394
click at [429, 409] on span "Play As Red" at bounding box center [399, 404] width 96 height 26
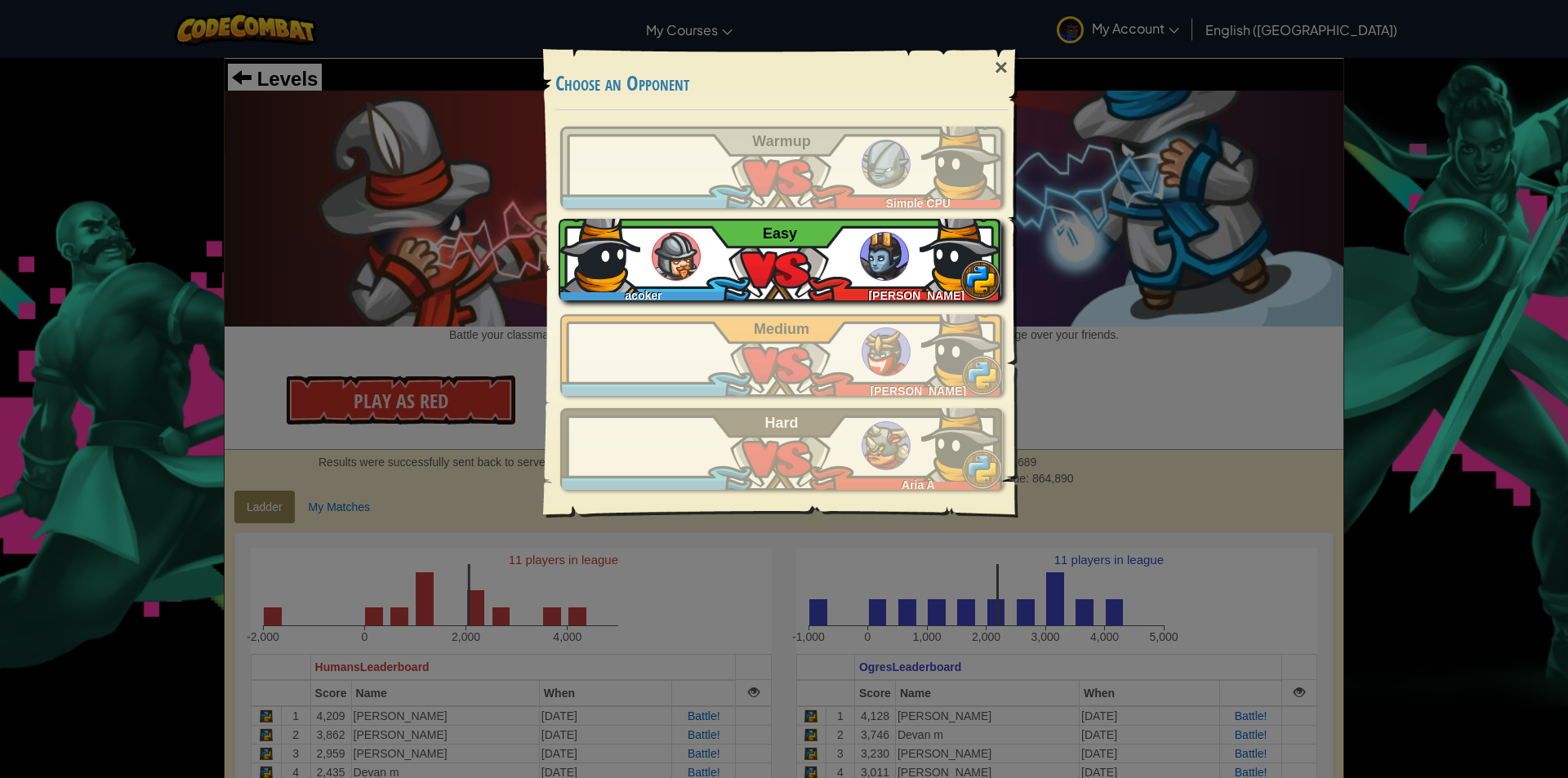
click at [883, 281] on img at bounding box center [884, 256] width 49 height 49
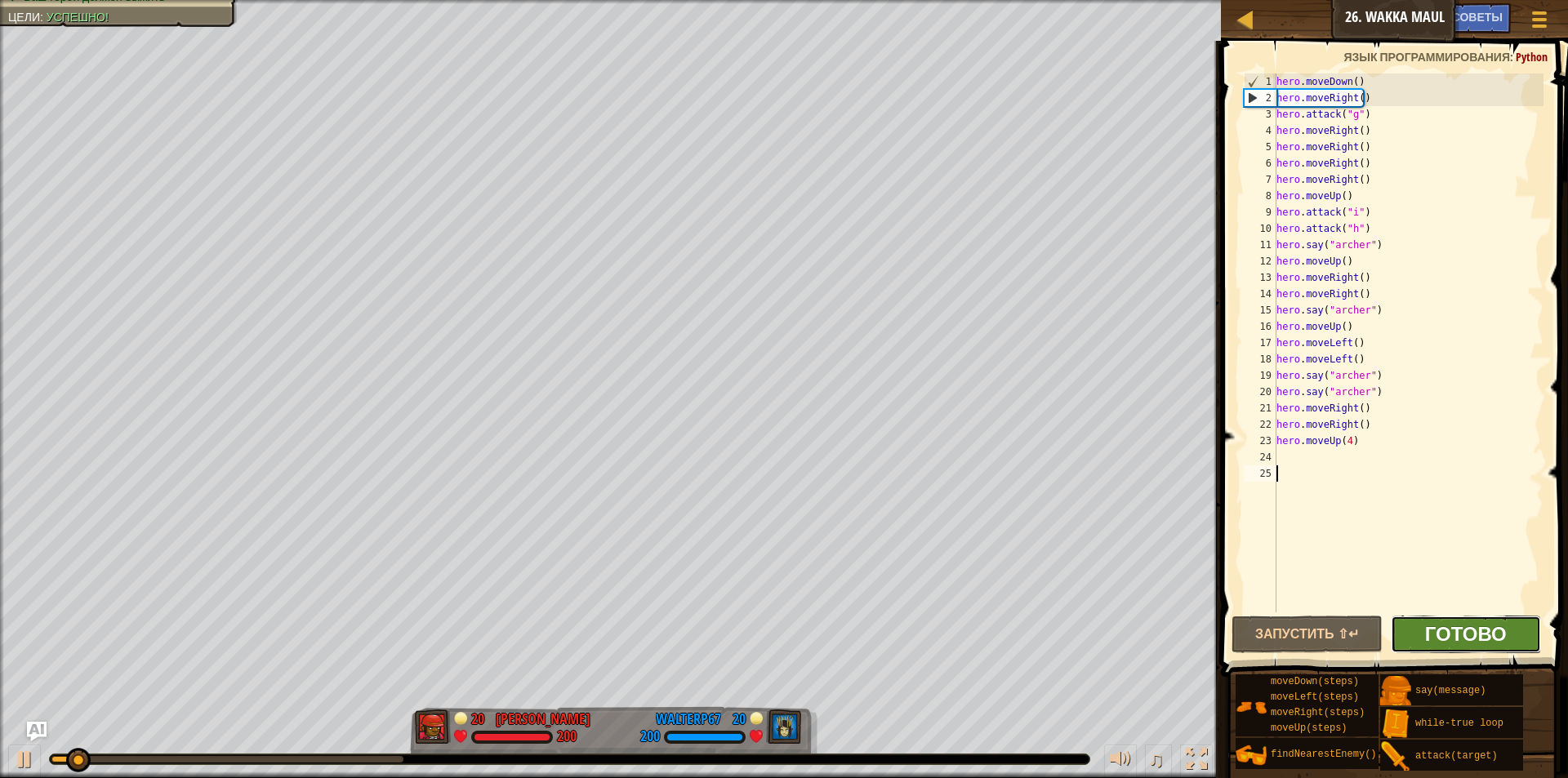
click at [1451, 637] on span "Готово" at bounding box center [1466, 633] width 82 height 26
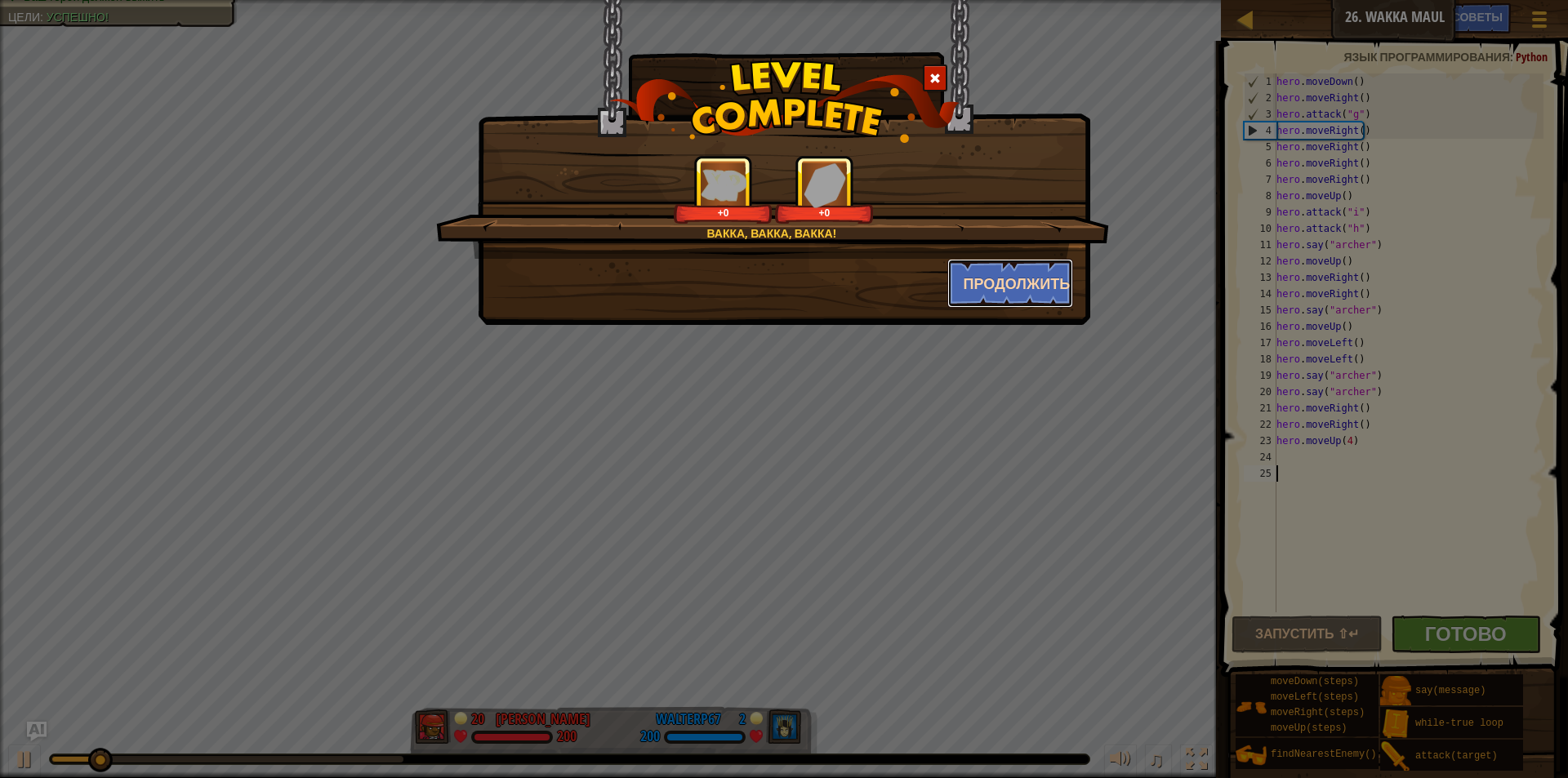
click at [1014, 283] on button "Продолжить" at bounding box center [1011, 283] width 127 height 49
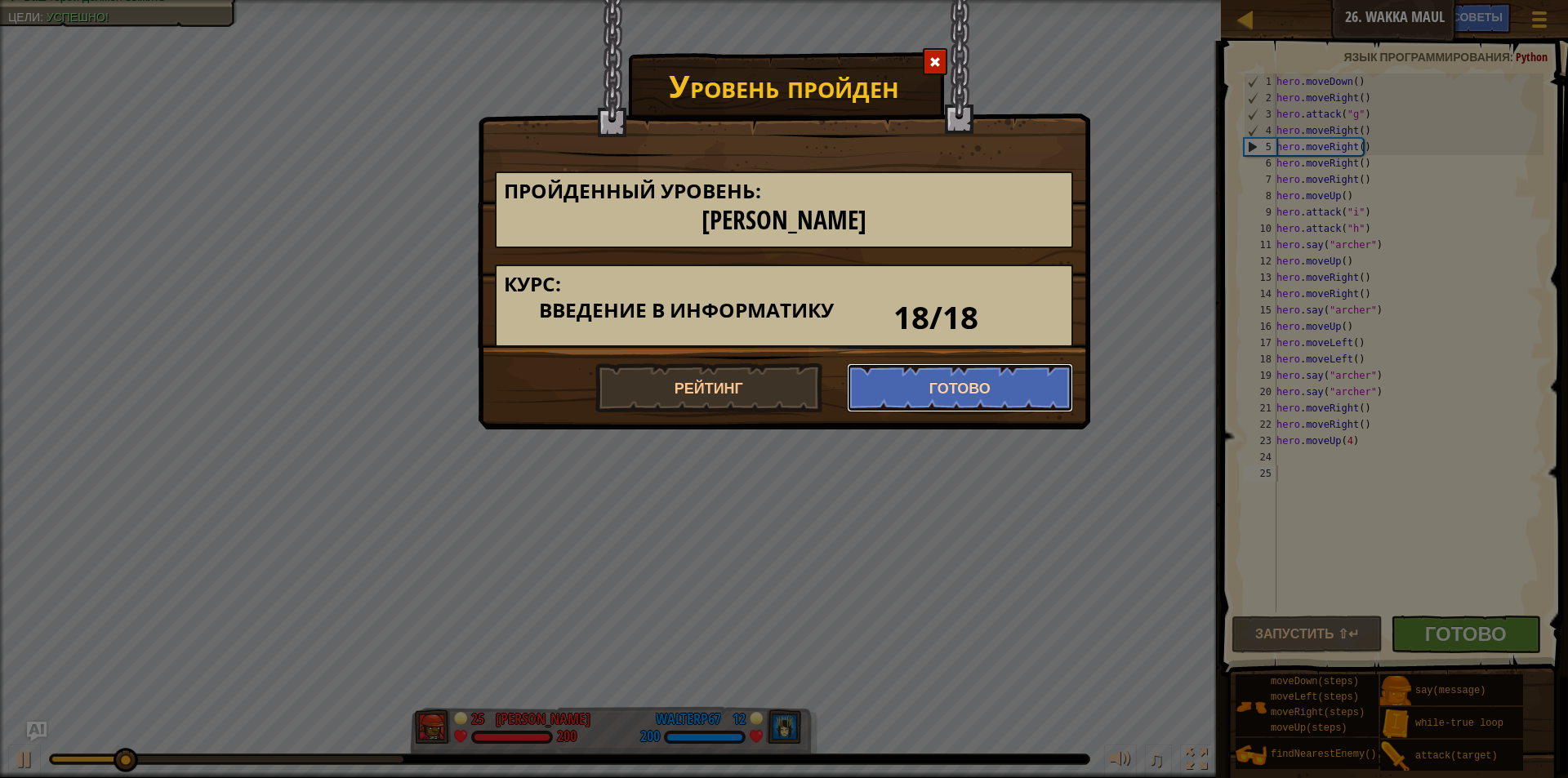
click at [950, 395] on button "Готово" at bounding box center [960, 388] width 227 height 49
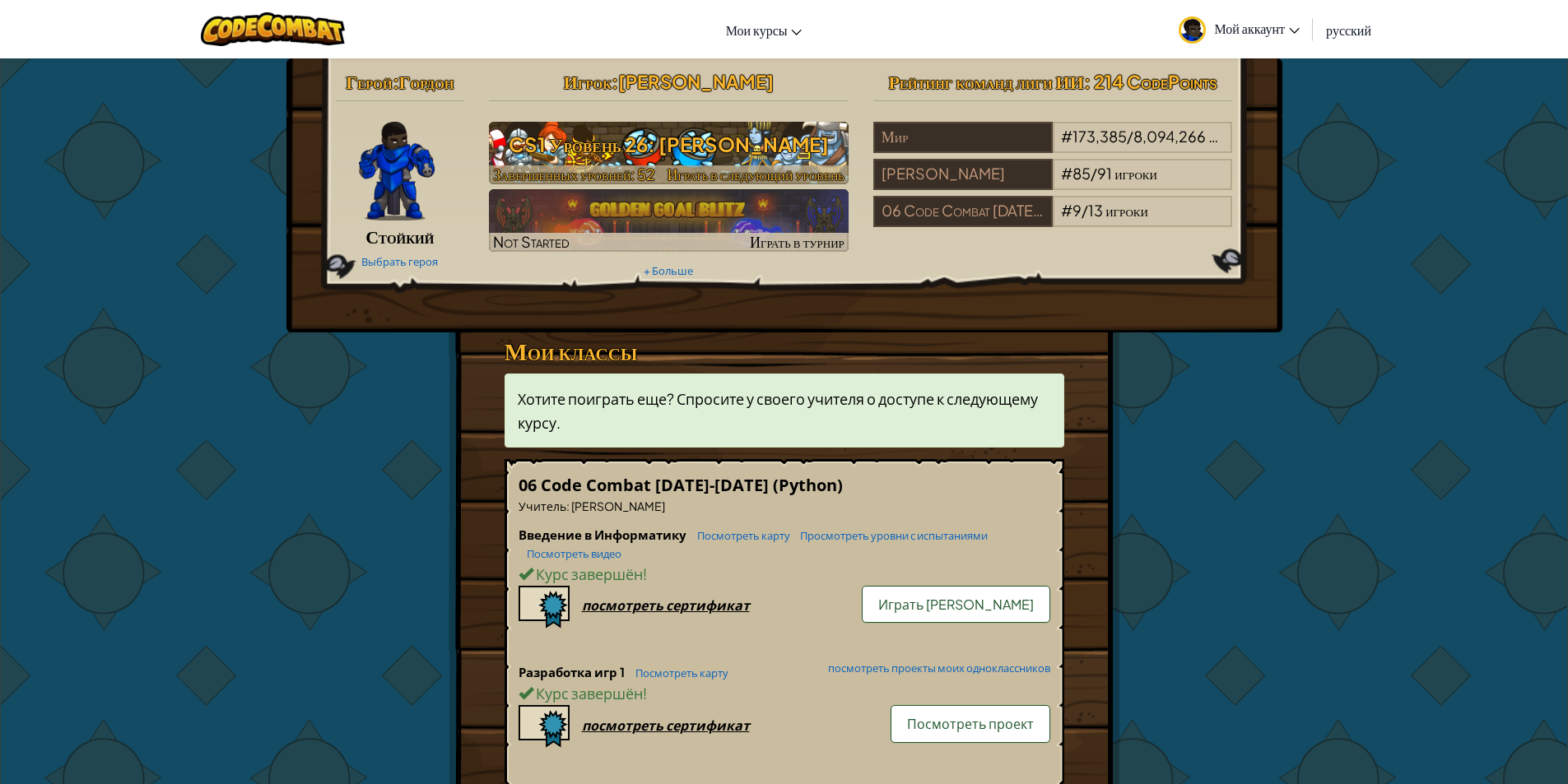
click at [745, 169] on span "Играть в следующий уровень" at bounding box center [755, 174] width 177 height 19
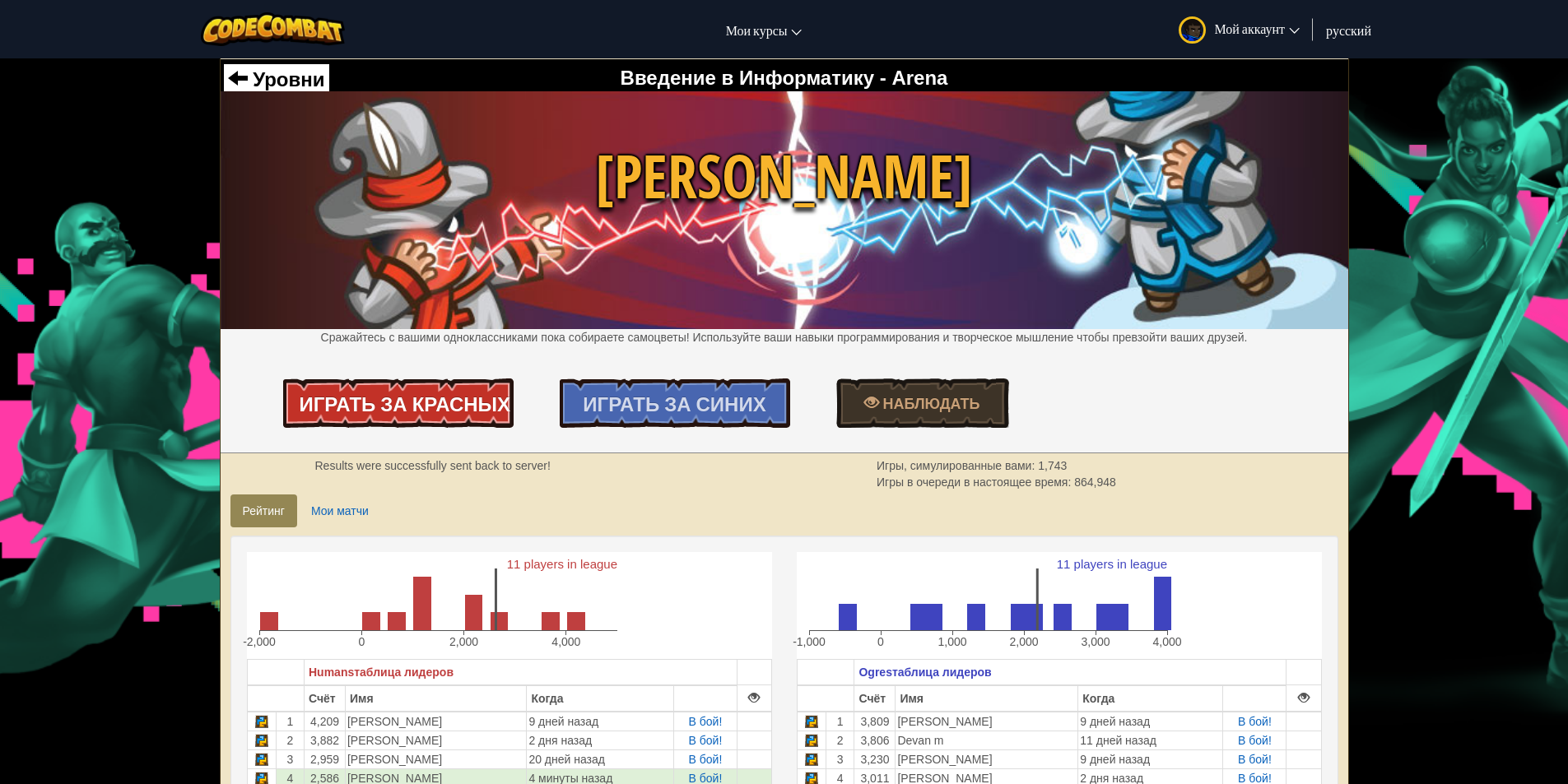
click at [320, 426] on link "Играть за Красных" at bounding box center [398, 403] width 231 height 50
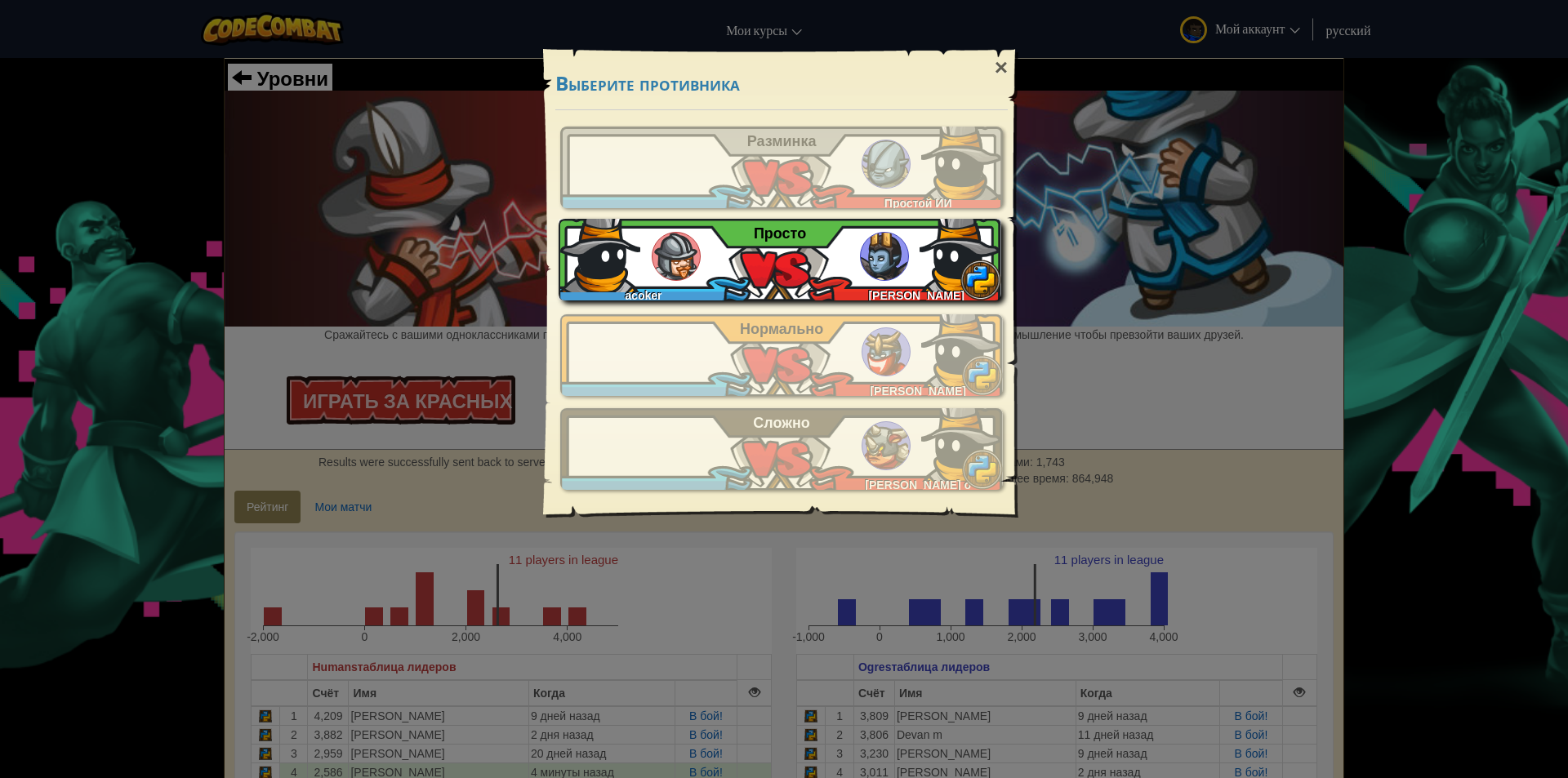
click at [885, 284] on div "[PERSON_NAME]" at bounding box center [912, 292] width 177 height 16
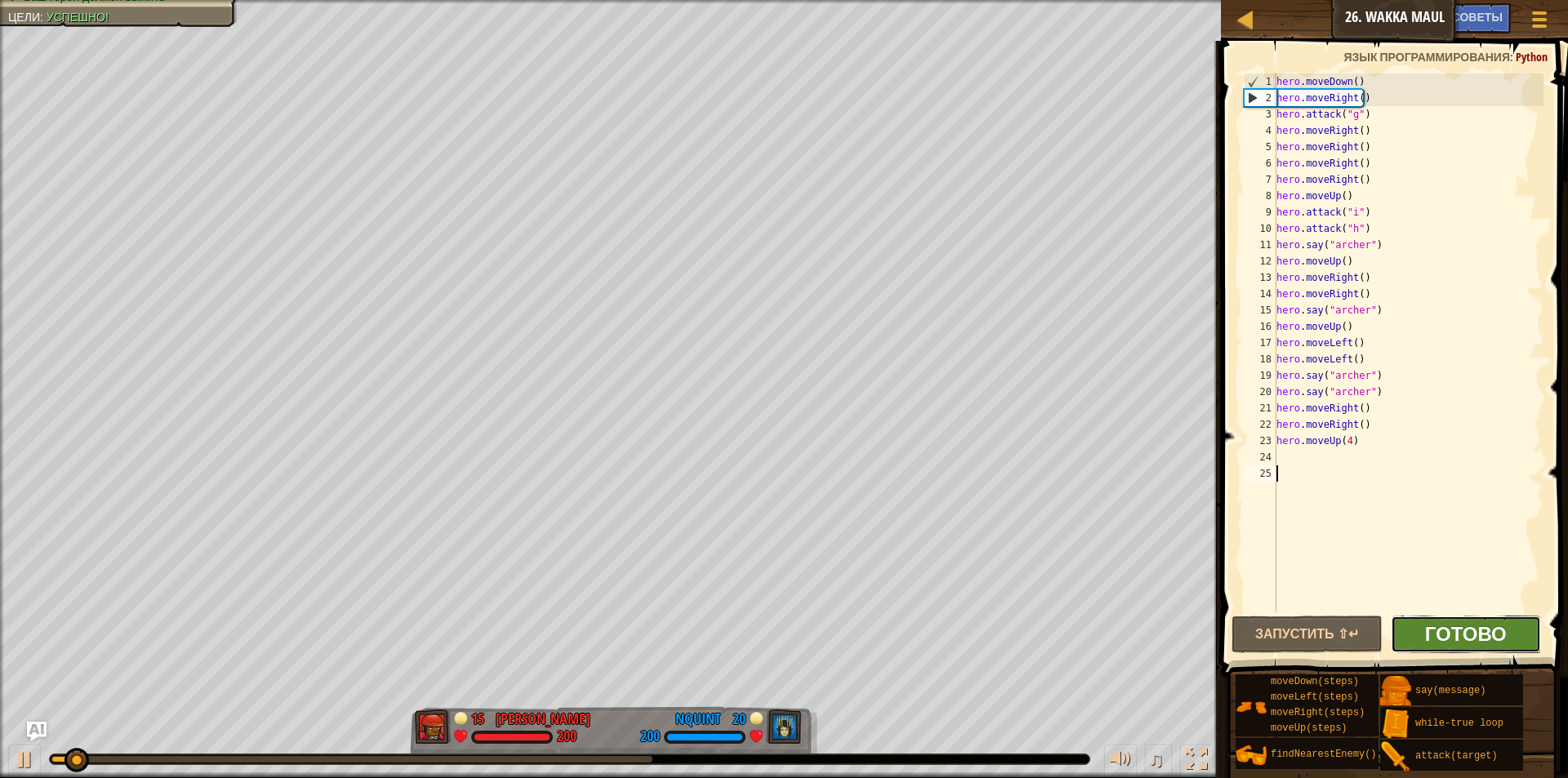
click at [1480, 629] on span "Готово" at bounding box center [1466, 633] width 82 height 26
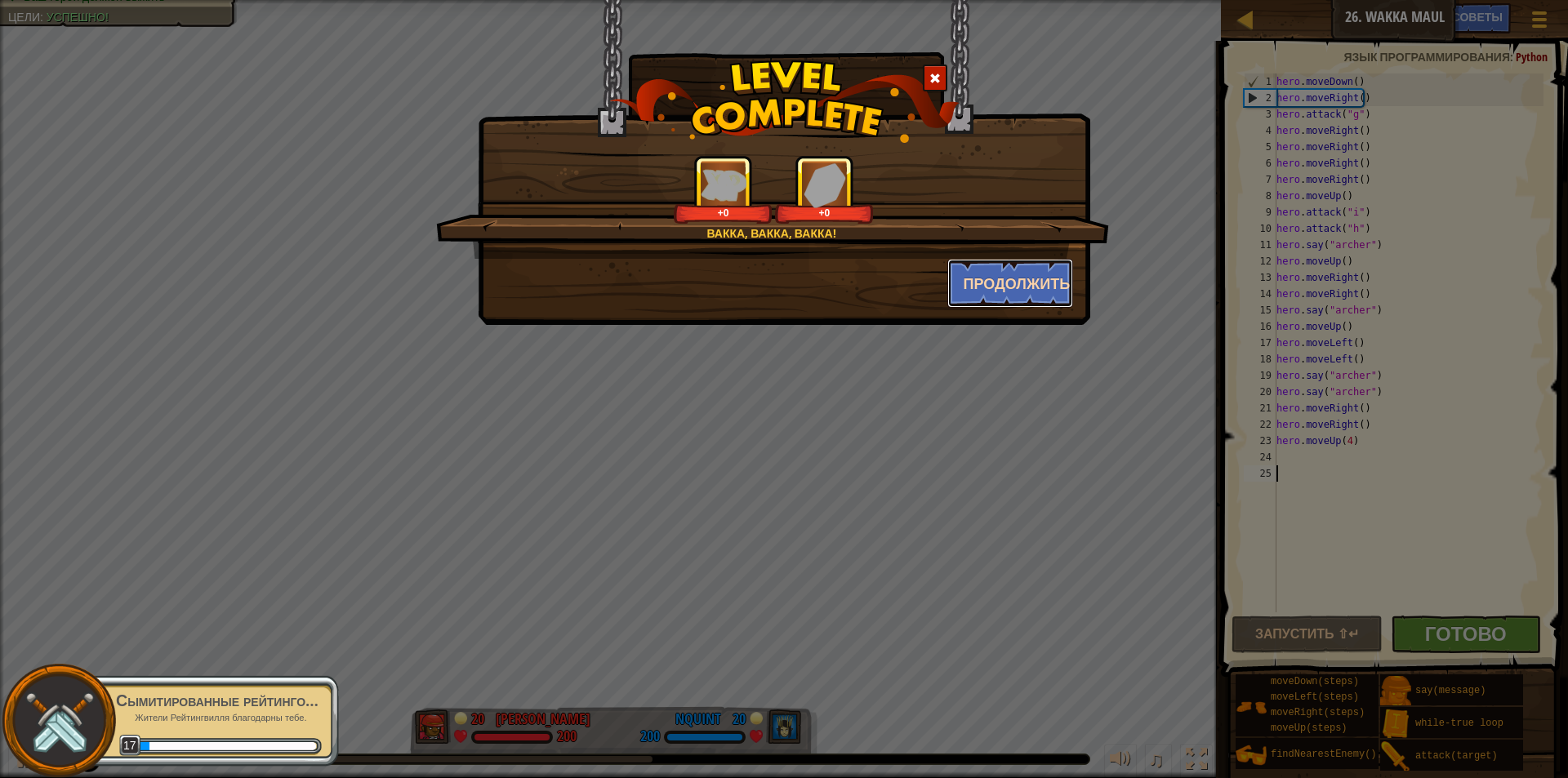
drag, startPoint x: 1033, startPoint y: 295, endPoint x: 1033, endPoint y: 286, distance: 9.0
click at [1033, 286] on button "Продолжить" at bounding box center [1011, 283] width 127 height 49
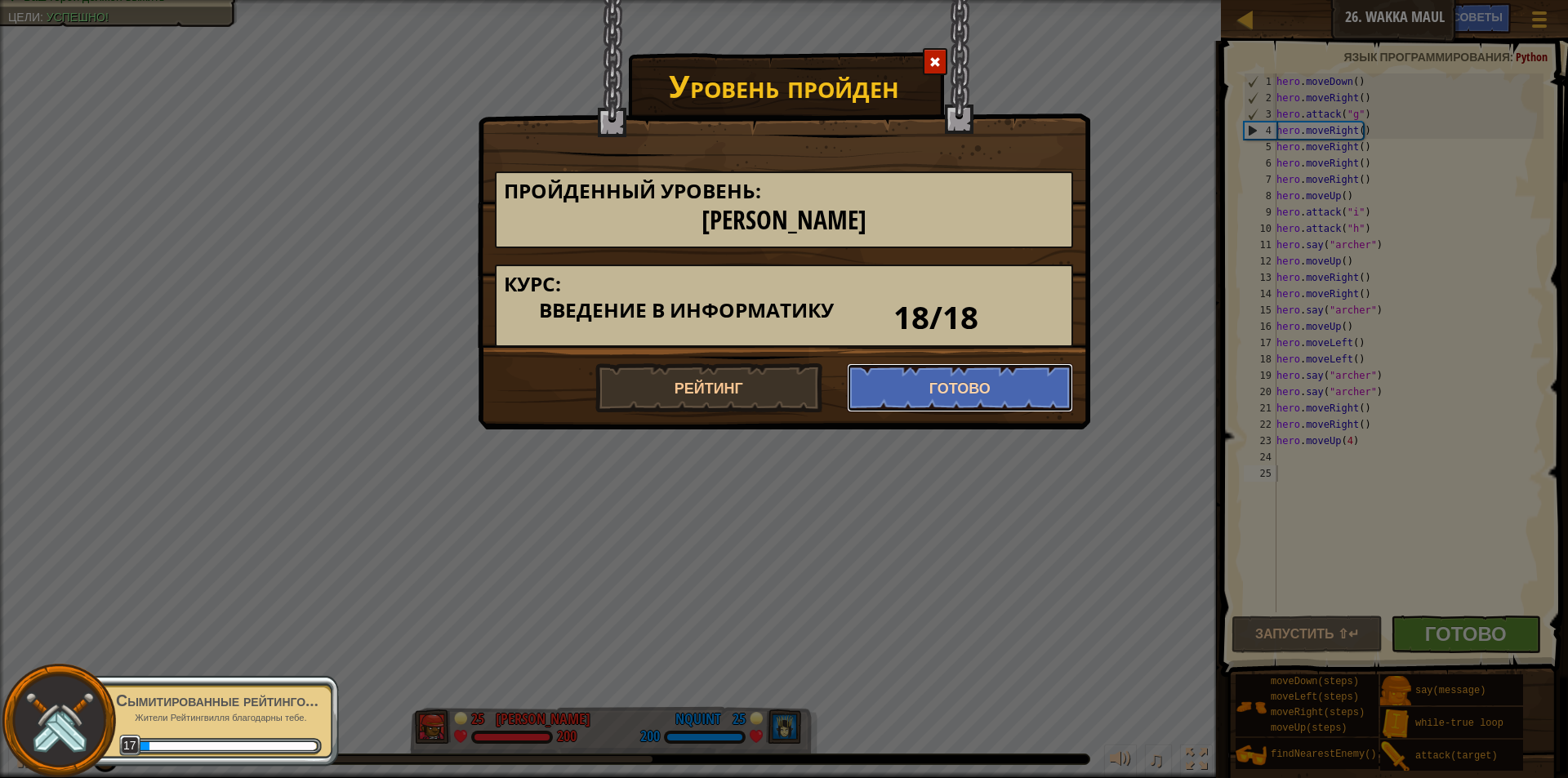
click at [980, 380] on button "Готово" at bounding box center [960, 388] width 227 height 49
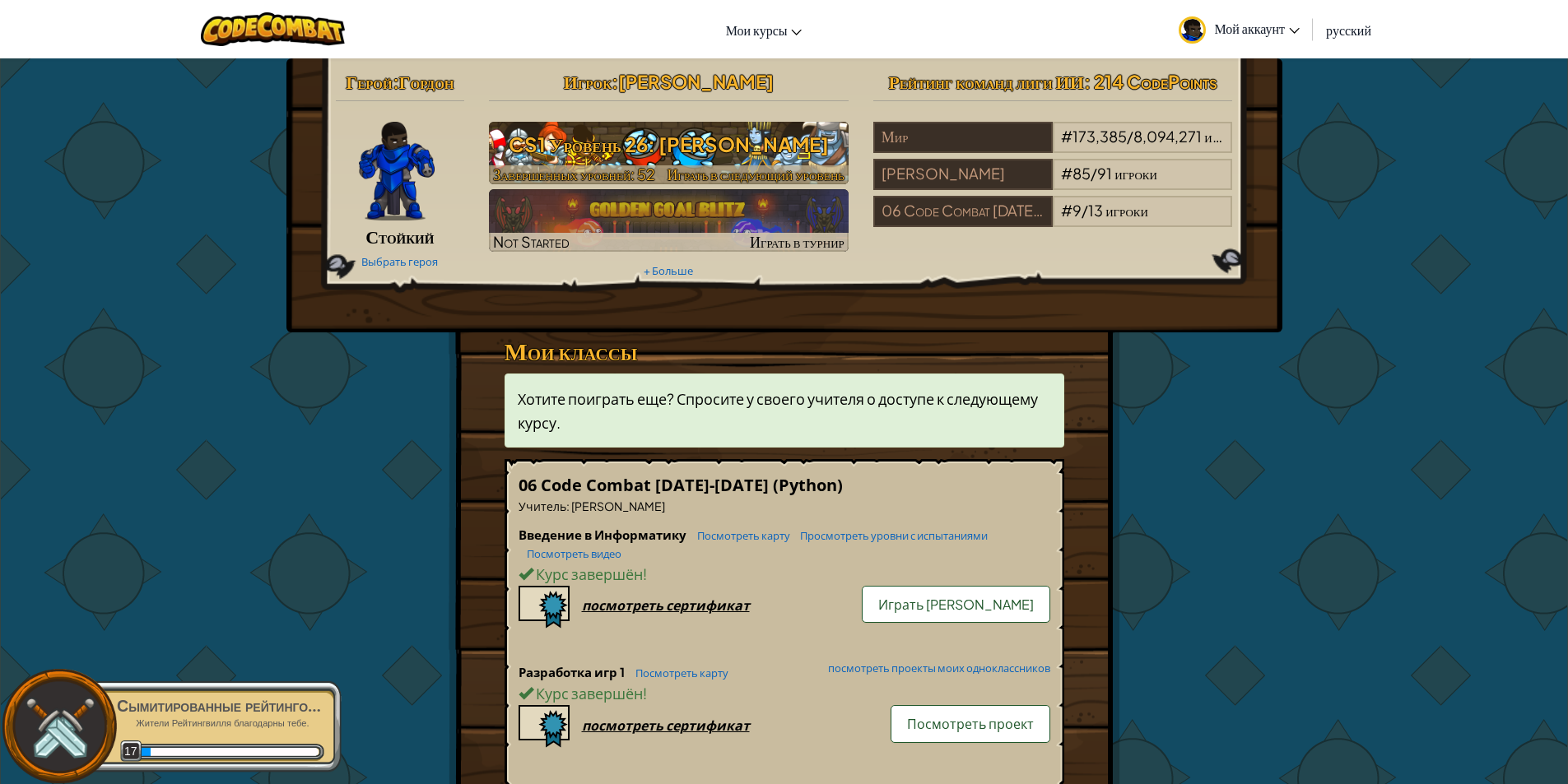
click at [595, 156] on h3 "CS1 Уровень 26: [PERSON_NAME]" at bounding box center [669, 144] width 360 height 37
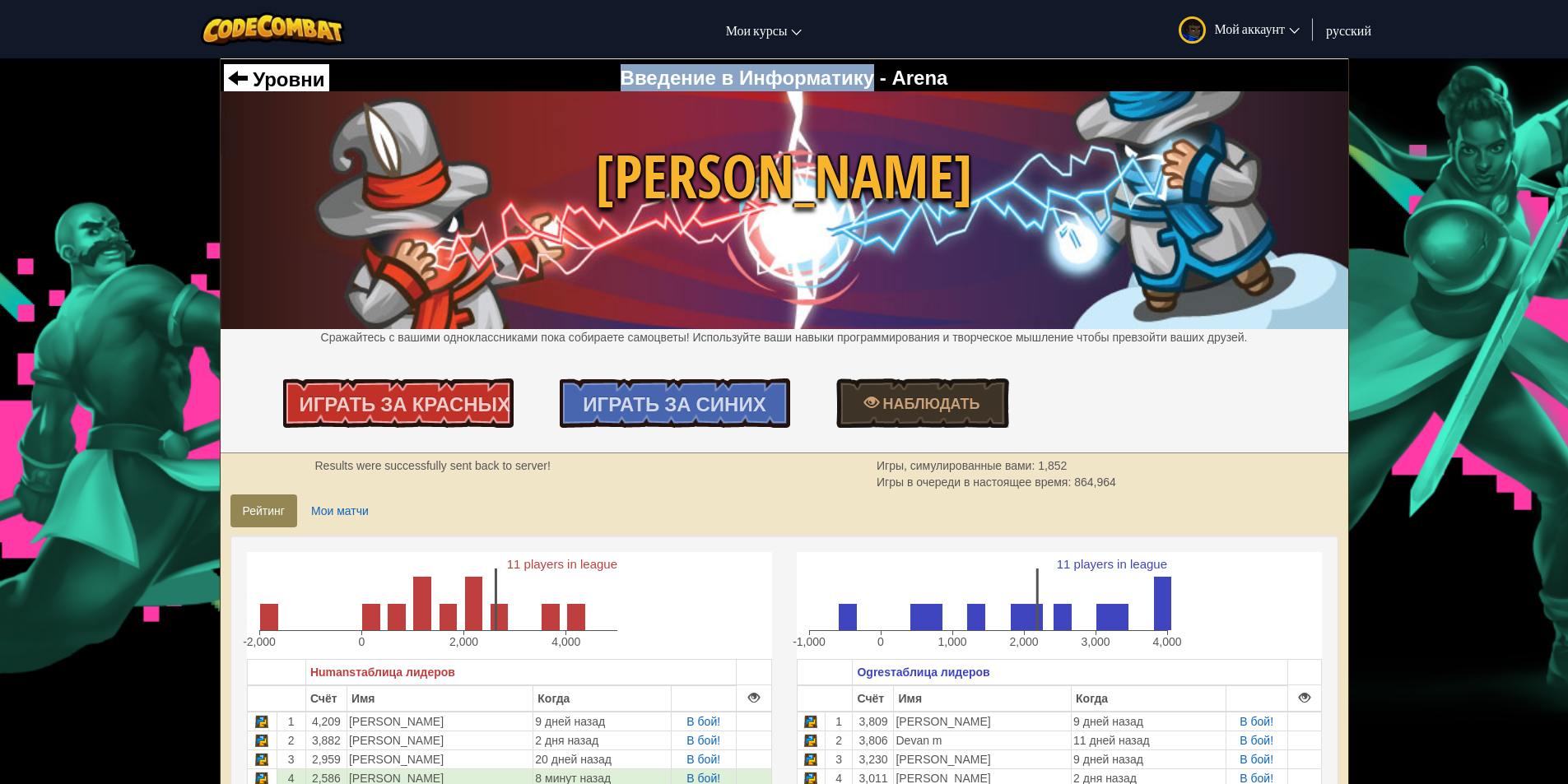
drag, startPoint x: 611, startPoint y: 72, endPoint x: 880, endPoint y: 90, distance: 269.6
click at [880, 90] on div "Введение в [GEOGRAPHIC_DATA]" at bounding box center [784, 78] width 1121 height 28
